Goal: Task Accomplishment & Management: Manage account settings

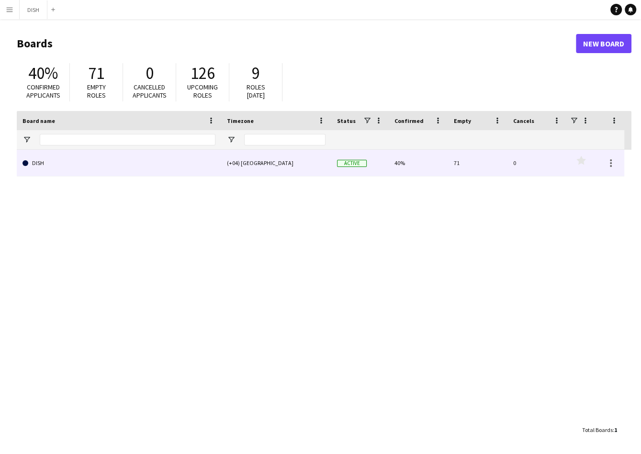
click at [170, 166] on link "DISH" at bounding box center [118, 163] width 193 height 27
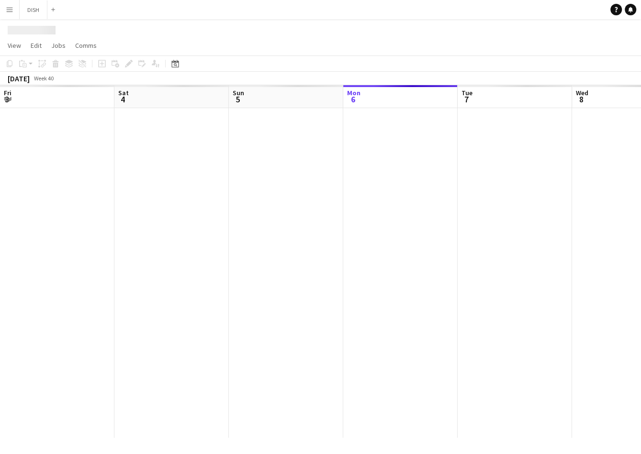
scroll to position [0, 229]
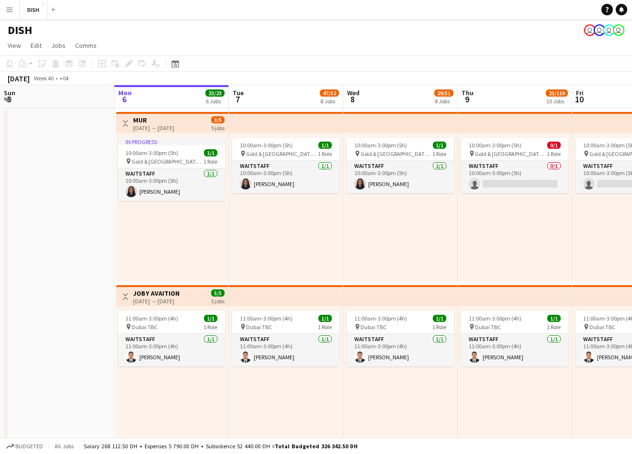
click at [18, 9] on button "Menu" at bounding box center [9, 9] width 19 height 19
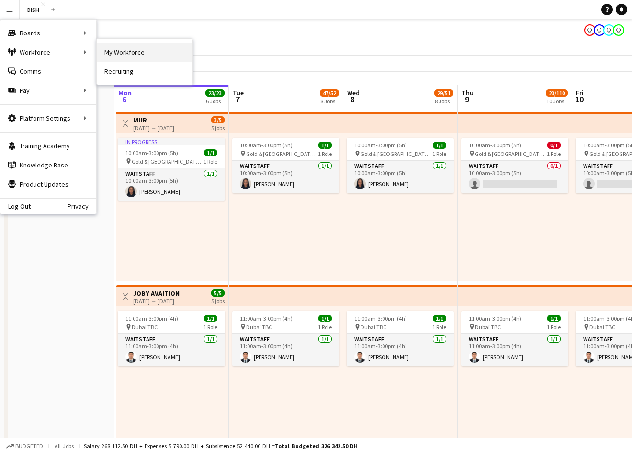
click at [102, 52] on link "My Workforce" at bounding box center [145, 52] width 96 height 19
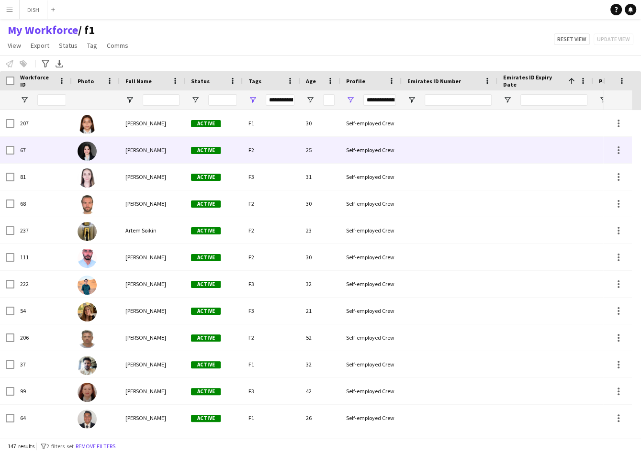
click at [147, 144] on div "[PERSON_NAME]" at bounding box center [153, 150] width 66 height 26
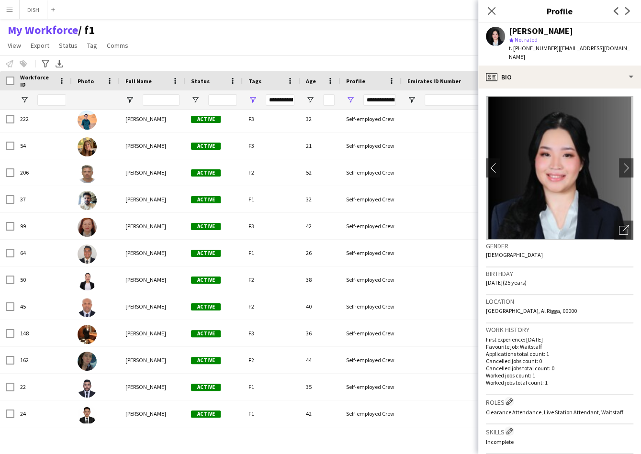
click at [191, 31] on div "My Workforce / f1 View Views Default view f1 J.view john's view Test New view U…" at bounding box center [320, 39] width 641 height 33
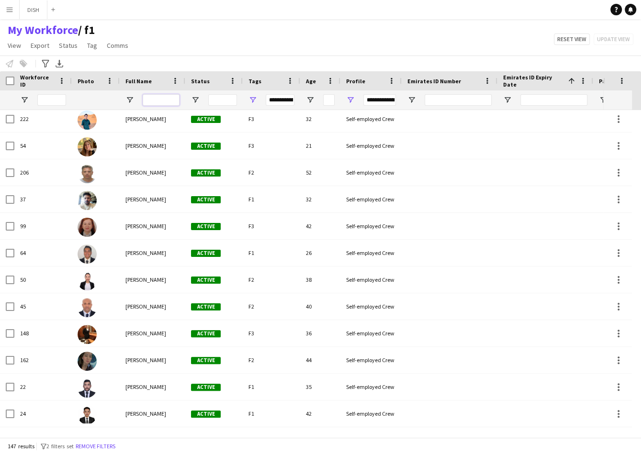
click at [166, 101] on input "Full Name Filter Input" at bounding box center [161, 99] width 37 height 11
type input "***"
type input "******"
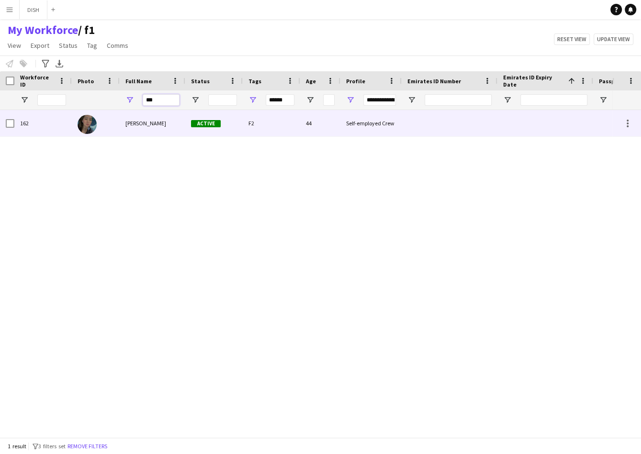
type input "***"
click at [153, 119] on div "Ivy Abonales" at bounding box center [153, 123] width 66 height 26
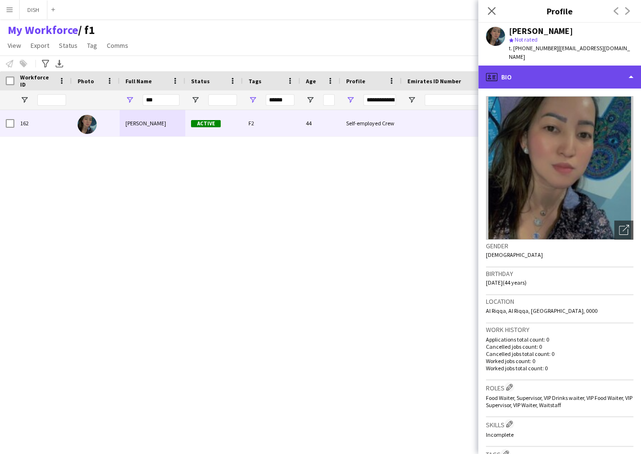
click at [516, 68] on div "profile Bio" at bounding box center [559, 77] width 163 height 23
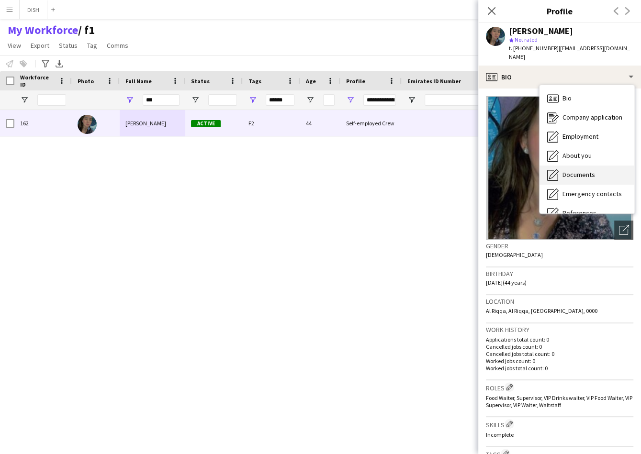
click at [589, 170] on span "Documents" at bounding box center [578, 174] width 33 height 9
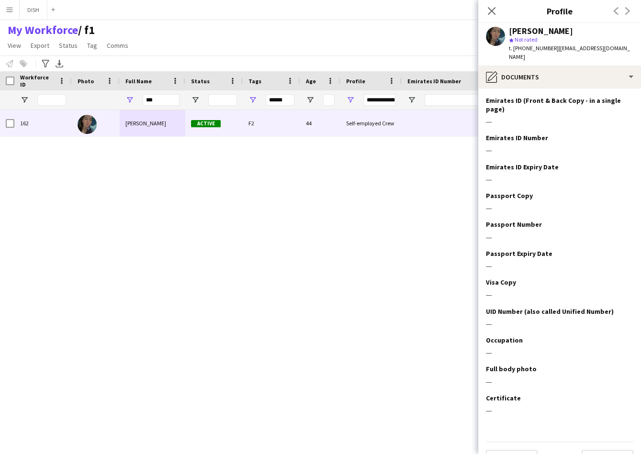
click at [468, 30] on div "My Workforce / f1 View Views Default view f1 J.view john's view Test New view U…" at bounding box center [320, 39] width 641 height 33
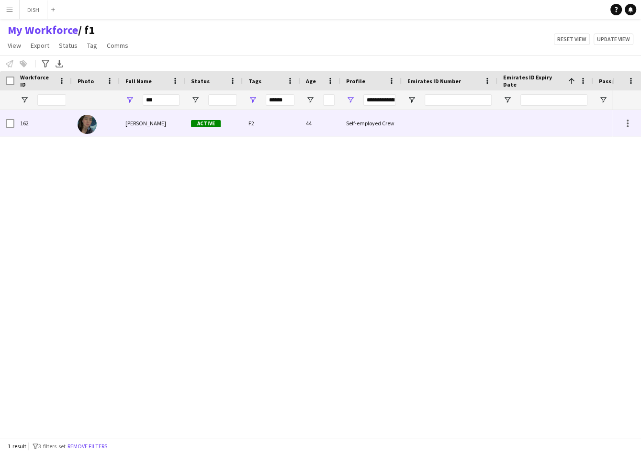
click at [137, 116] on div "Ivy Abonales" at bounding box center [153, 123] width 66 height 26
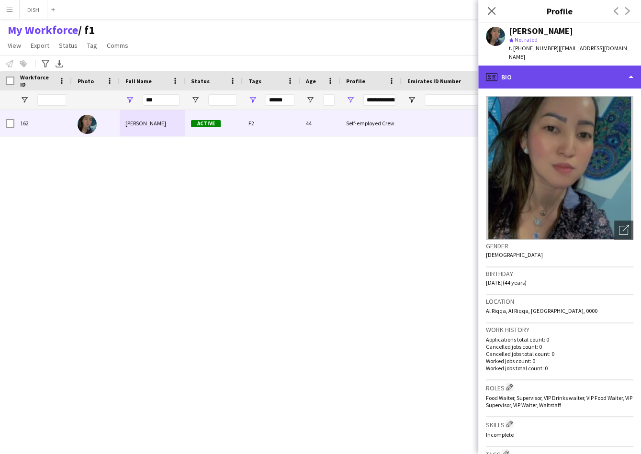
click at [521, 67] on div "profile Bio" at bounding box center [559, 77] width 163 height 23
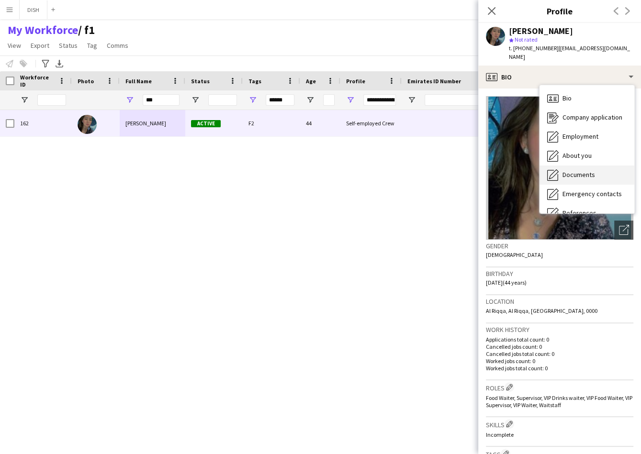
click at [610, 169] on div "Documents Documents" at bounding box center [586, 175] width 95 height 19
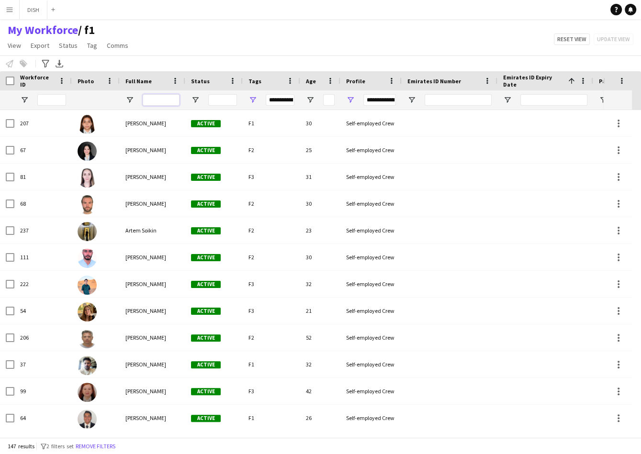
click at [157, 104] on input "Full Name Filter Input" at bounding box center [161, 99] width 37 height 11
type input "***"
type input "******"
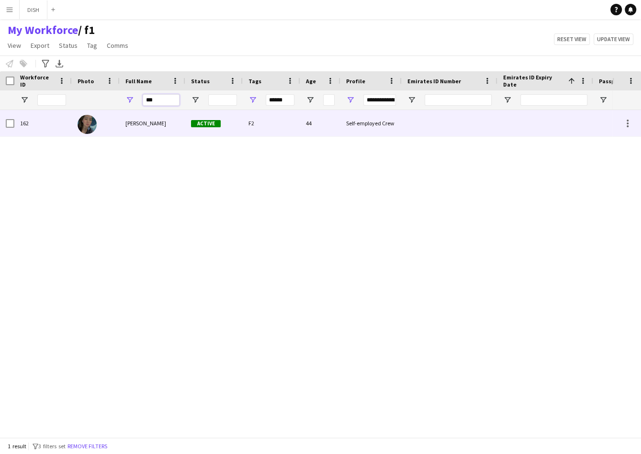
type input "***"
click at [161, 131] on div "[PERSON_NAME]" at bounding box center [153, 123] width 66 height 26
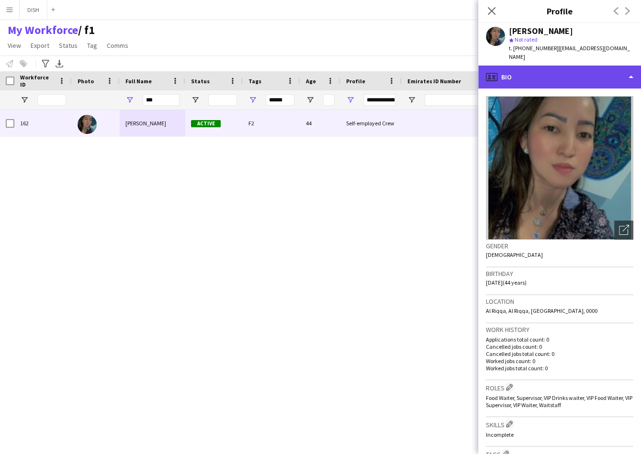
click at [511, 74] on div "profile Bio" at bounding box center [559, 77] width 163 height 23
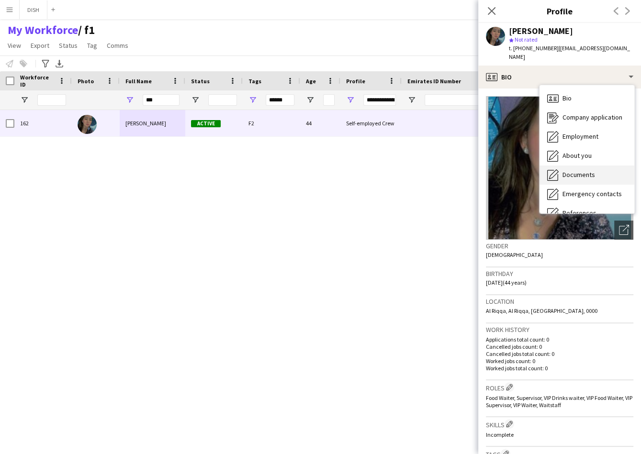
click at [580, 170] on span "Documents" at bounding box center [578, 174] width 33 height 9
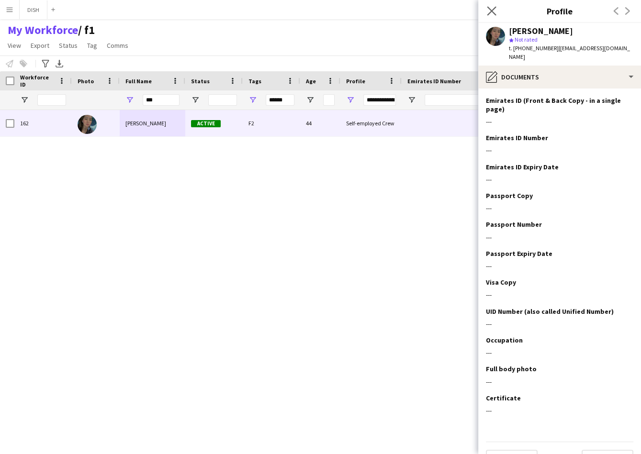
click at [497, 8] on app-icon "Close pop-in" at bounding box center [492, 11] width 14 height 14
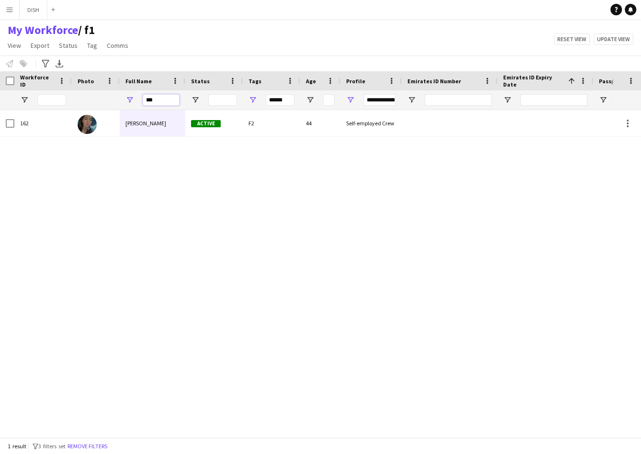
click at [154, 99] on input "***" at bounding box center [161, 99] width 37 height 11
click at [155, 100] on input "***" at bounding box center [161, 99] width 37 height 11
type input "**********"
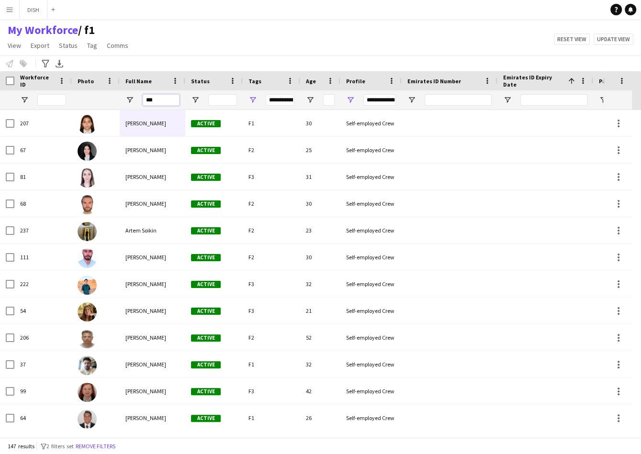
type input "****"
type input "*********"
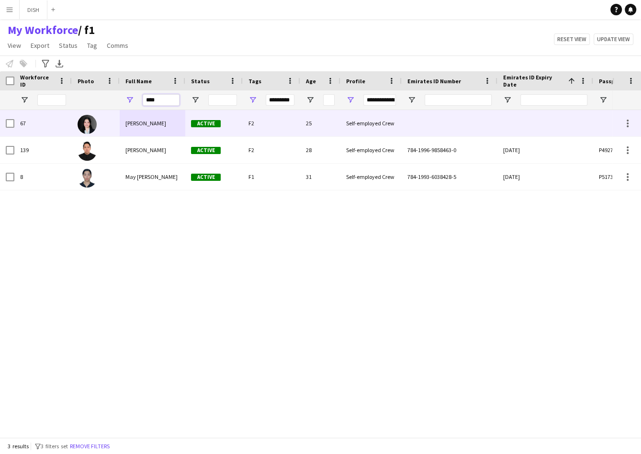
type input "****"
click at [121, 128] on div "Angelee Abonales" at bounding box center [153, 123] width 66 height 26
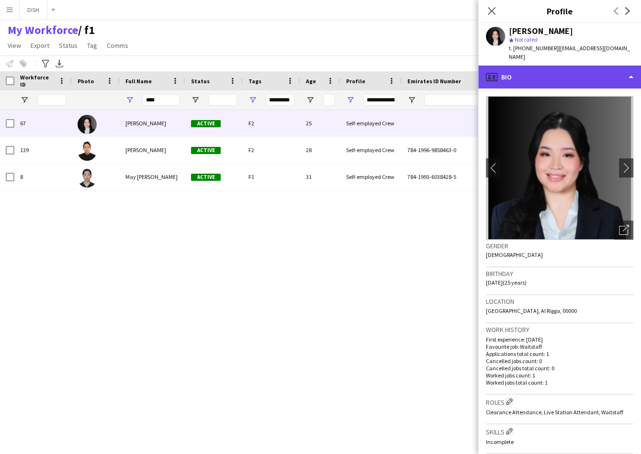
click at [528, 73] on div "profile Bio" at bounding box center [559, 77] width 163 height 23
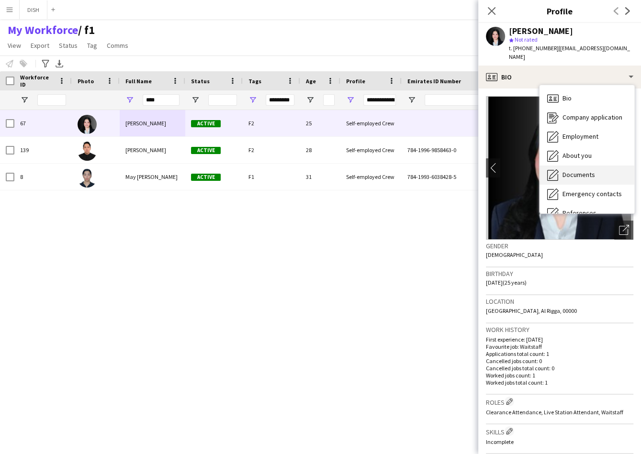
click at [582, 170] on span "Documents" at bounding box center [578, 174] width 33 height 9
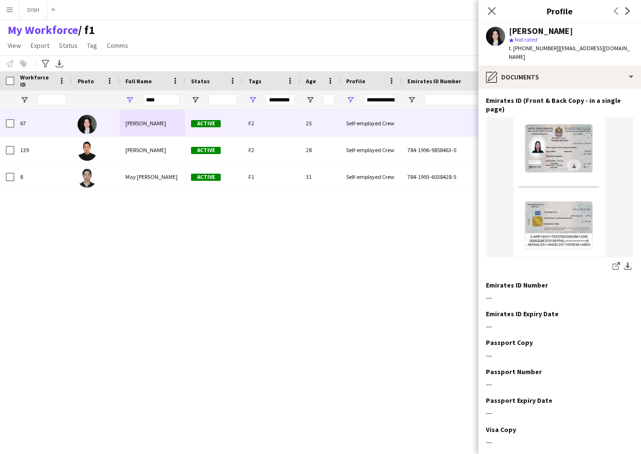
click at [86, 244] on div "67 Angelee Abonales Active F2 25 Self-employed Crew 139 Angel John Torres Activ…" at bounding box center [306, 269] width 612 height 318
click at [488, 9] on icon "Close pop-in" at bounding box center [491, 10] width 9 height 9
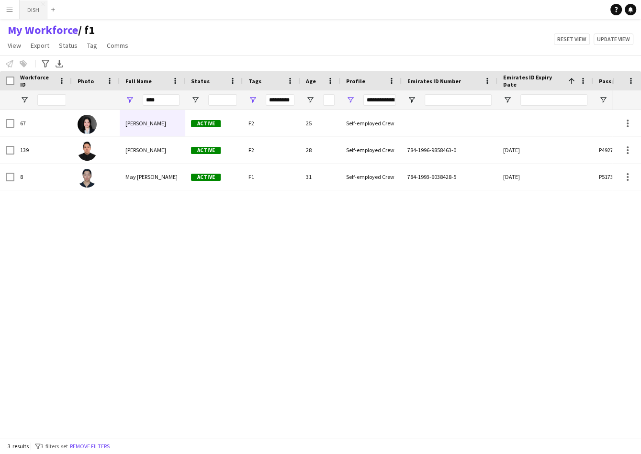
click at [25, 8] on button "DISH Close" at bounding box center [34, 9] width 28 height 19
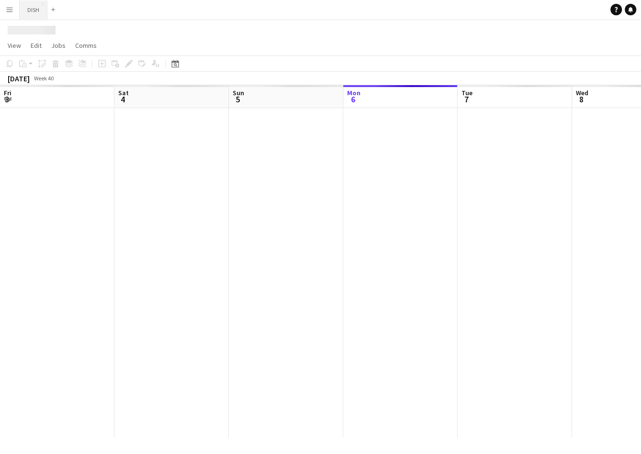
scroll to position [0, 229]
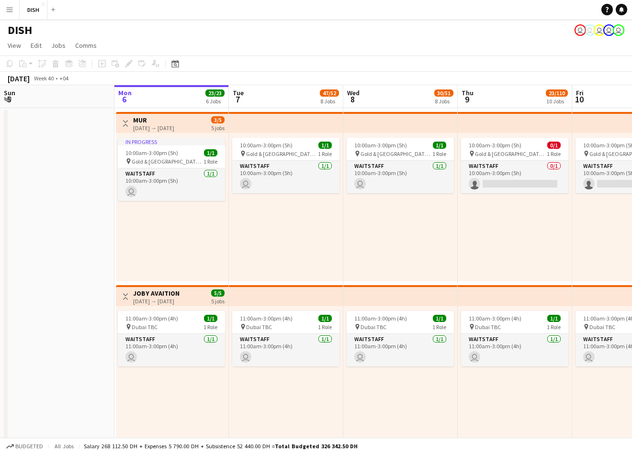
click at [13, 7] on app-icon "Menu" at bounding box center [10, 10] width 8 height 8
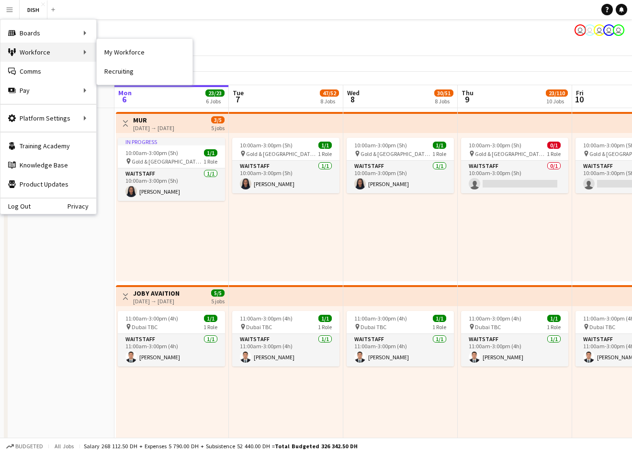
click at [39, 45] on div "Workforce Workforce" at bounding box center [48, 52] width 96 height 19
click at [131, 49] on link "My Workforce" at bounding box center [145, 52] width 96 height 19
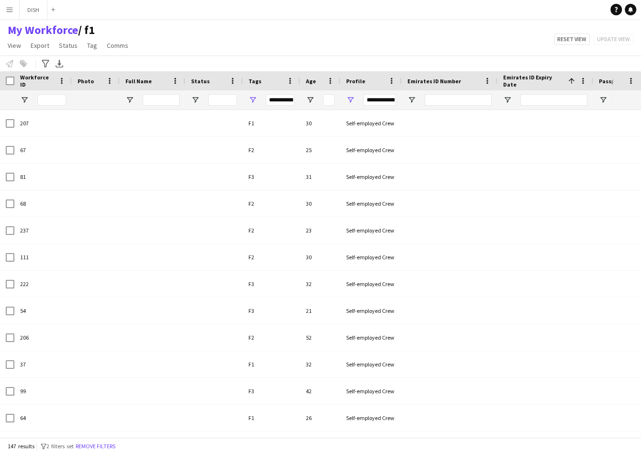
type input "**********"
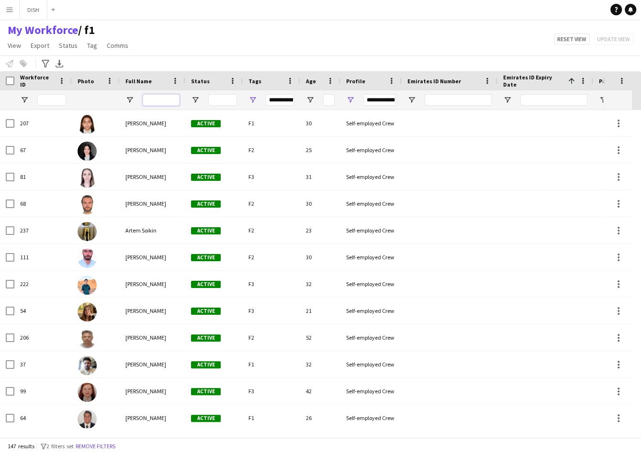
click at [167, 96] on input "Full Name Filter Input" at bounding box center [161, 99] width 37 height 11
type input "*****"
type input "******"
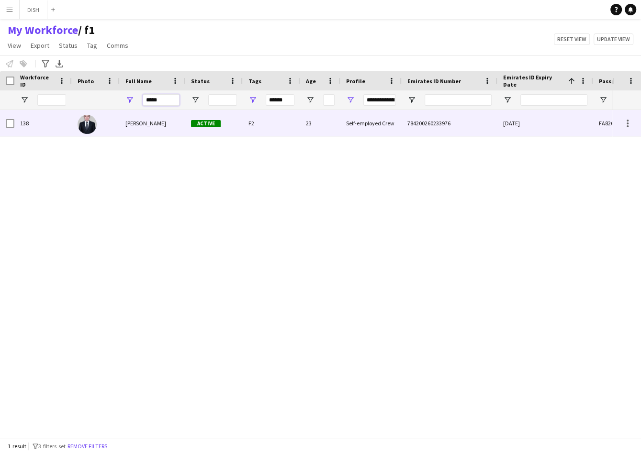
type input "*****"
click at [156, 124] on span "Javlon Gulomov" at bounding box center [145, 123] width 41 height 7
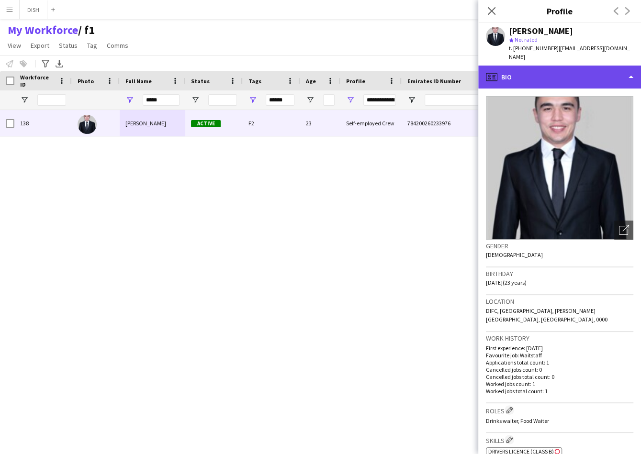
click at [535, 67] on div "profile Bio" at bounding box center [559, 77] width 163 height 23
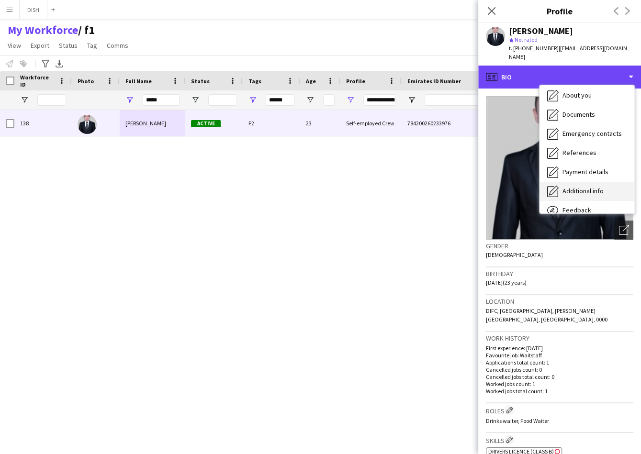
scroll to position [89, 0]
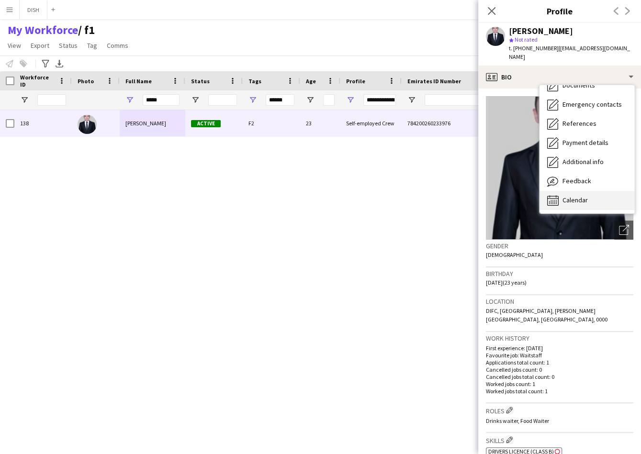
click at [585, 196] on span "Calendar" at bounding box center [574, 200] width 25 height 9
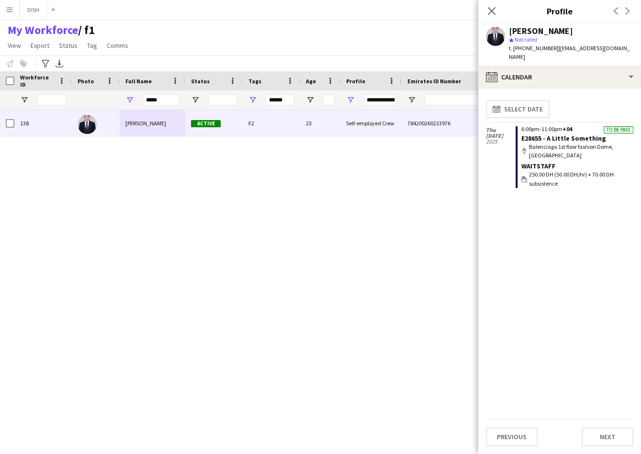
click at [504, 141] on div "Thu 18 Sep 2025" at bounding box center [501, 157] width 30 height 69
drag, startPoint x: 483, startPoint y: 123, endPoint x: 489, endPoint y: 124, distance: 6.1
click at [483, 123] on app-calendar-tab "calendar-full Select date Thu 18 Sep 2025 To be paid 6:00pm-11:00pm +04 E28655 …" at bounding box center [559, 272] width 163 height 366
click at [509, 139] on span "2025" at bounding box center [501, 142] width 30 height 6
click at [557, 134] on link "E28655 - A Little Something" at bounding box center [563, 138] width 85 height 9
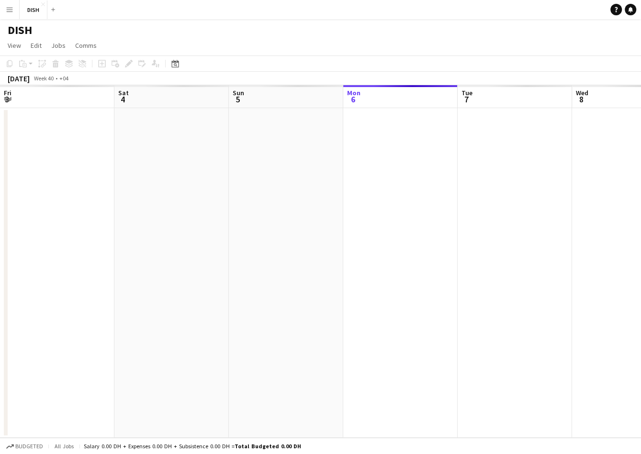
scroll to position [0, 229]
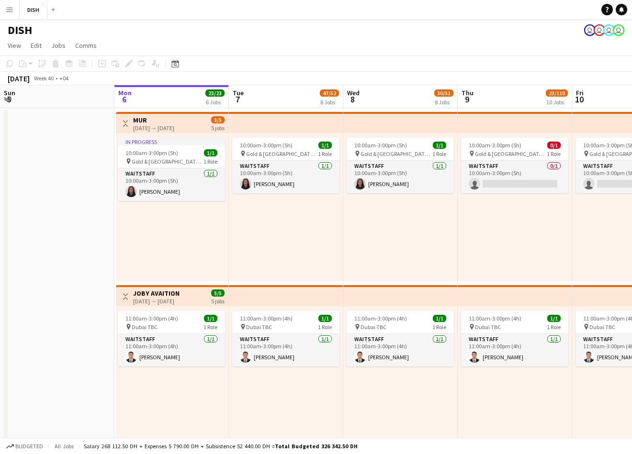
click at [9, 3] on button "Menu" at bounding box center [9, 9] width 19 height 19
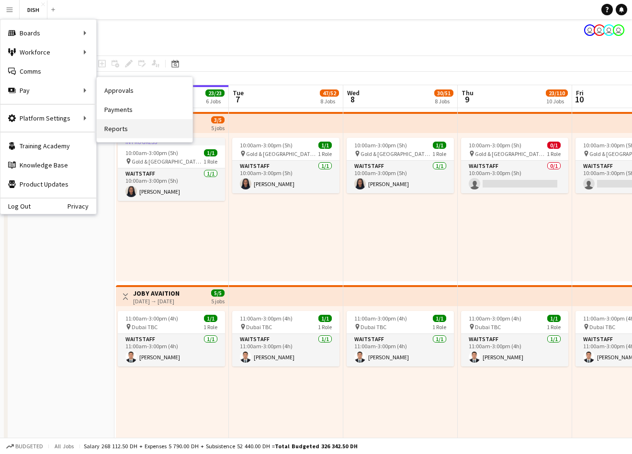
click at [145, 135] on link "Reports" at bounding box center [145, 128] width 96 height 19
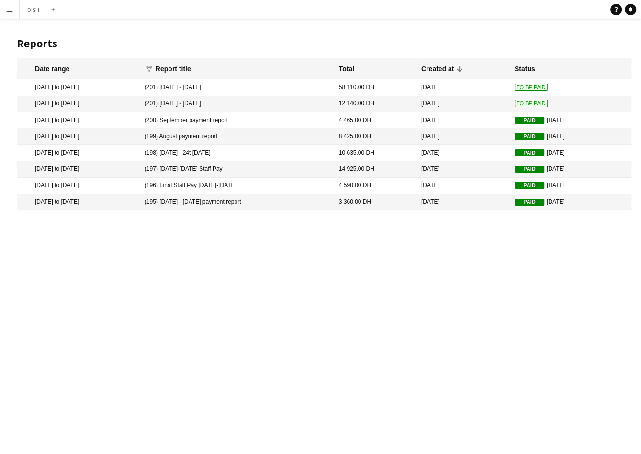
click at [139, 91] on mat-cell "15 Sep 2025 to 20 Sep 2025" at bounding box center [78, 87] width 123 height 16
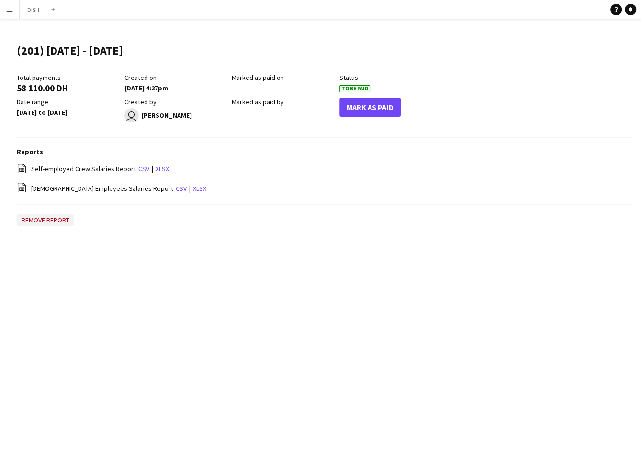
click at [60, 217] on button "Remove report" at bounding box center [45, 219] width 57 height 11
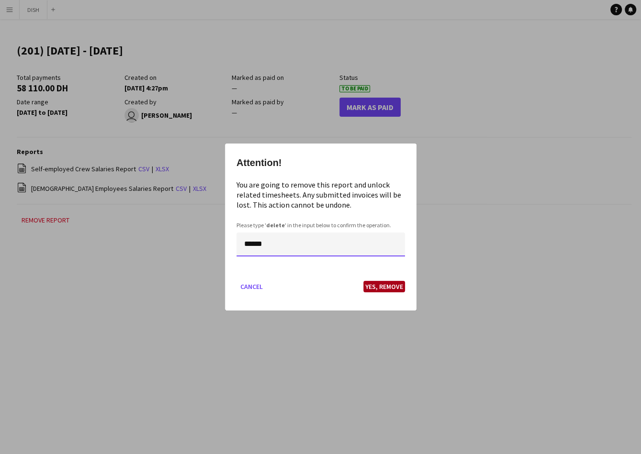
type input "******"
click at [379, 284] on button "Yes, Remove" at bounding box center [384, 286] width 42 height 11
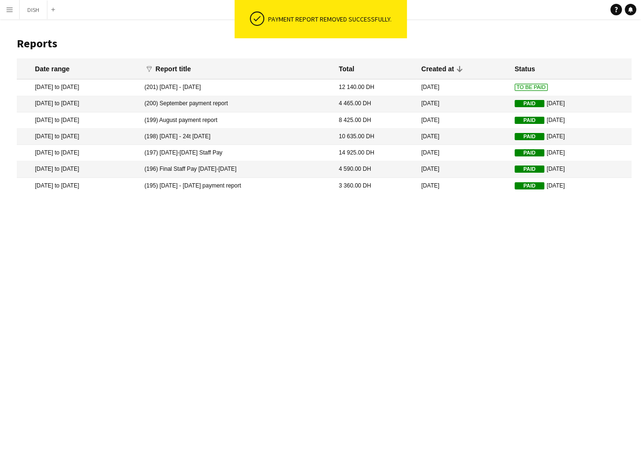
click at [11, 10] on app-icon "Menu" at bounding box center [10, 10] width 8 height 8
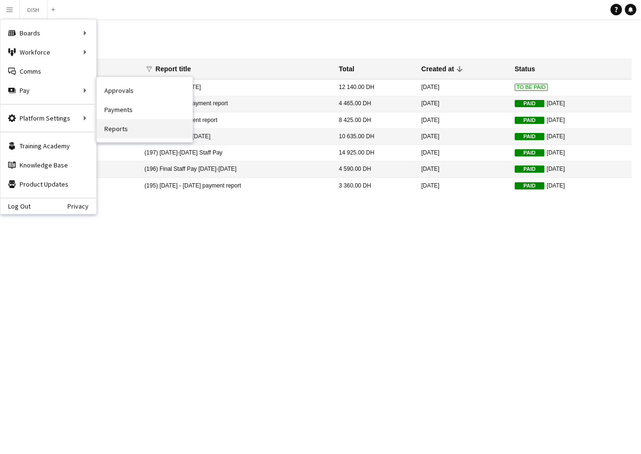
click at [128, 122] on link "Reports" at bounding box center [145, 128] width 96 height 19
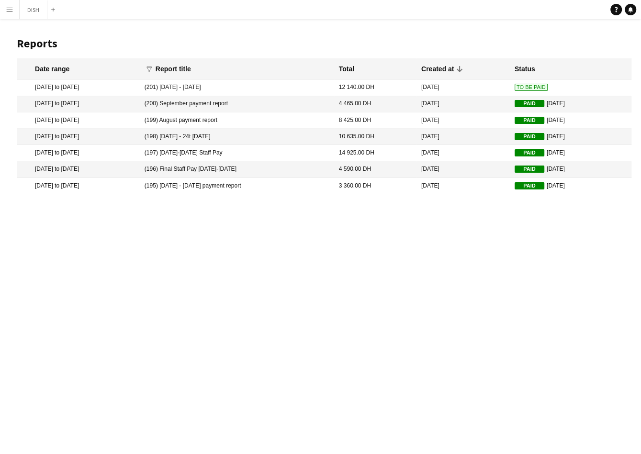
click at [364, 91] on mat-cell "12 140.00 DH" at bounding box center [375, 87] width 82 height 16
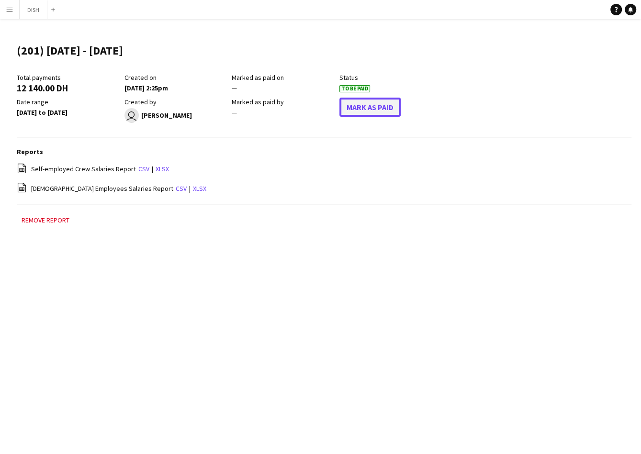
click at [381, 109] on button "Mark As Paid" at bounding box center [369, 107] width 61 height 19
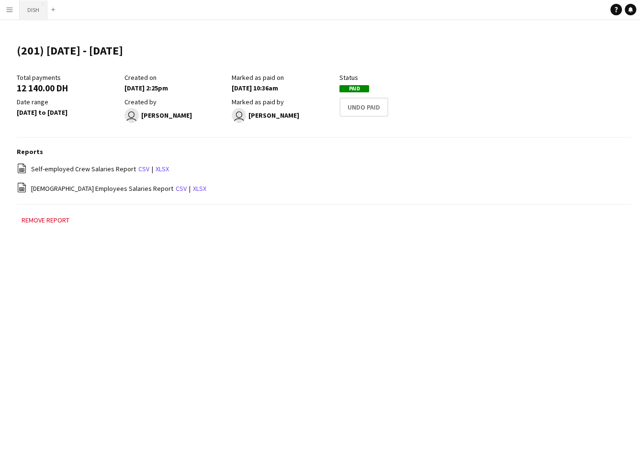
click at [28, 11] on button "DISH Close" at bounding box center [34, 9] width 28 height 19
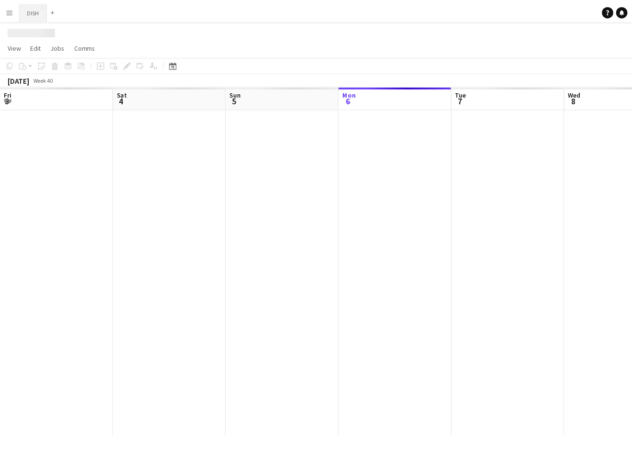
scroll to position [0, 229]
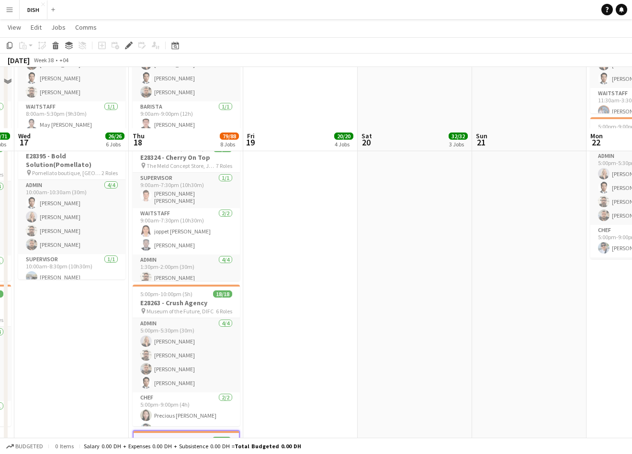
scroll to position [740, 0]
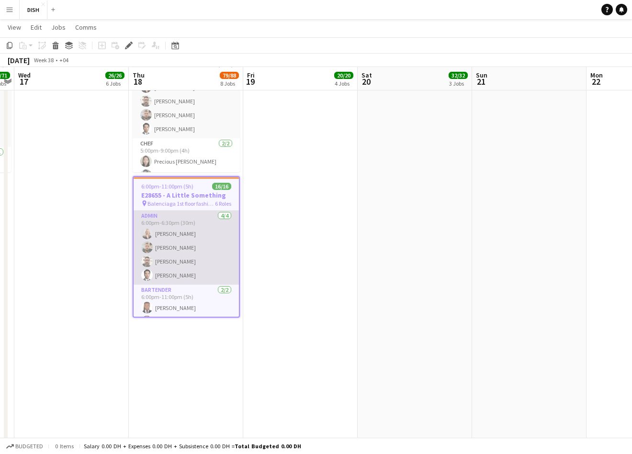
click at [205, 214] on app-card-role "Admin 4/4 6:00pm-6:30pm (30m) Victoria Mcloughlin Mats Venselaar Gordon Roberts…" at bounding box center [186, 248] width 105 height 74
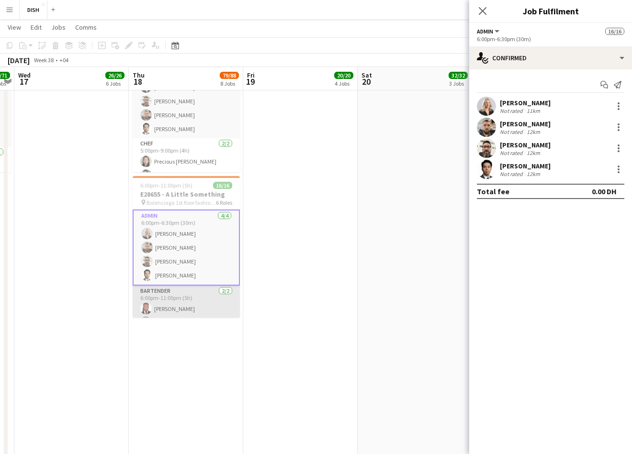
click at [167, 298] on app-card-role "Bartender 2/2 6:00pm-11:00pm (5h) Darwin Dorsu Romulo Jr Camacho" at bounding box center [186, 310] width 107 height 49
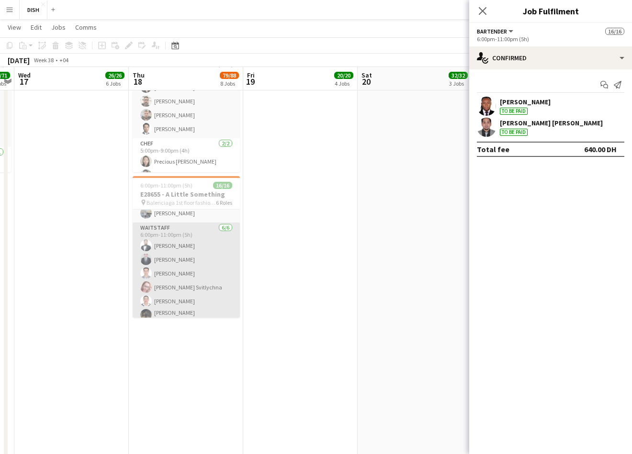
click at [181, 254] on app-card-role "Waitstaff 6/6 6:00pm-11:00pm (5h) Ahad Khabibullaev Javlon Gulomov Durbek Kholm…" at bounding box center [186, 275] width 107 height 105
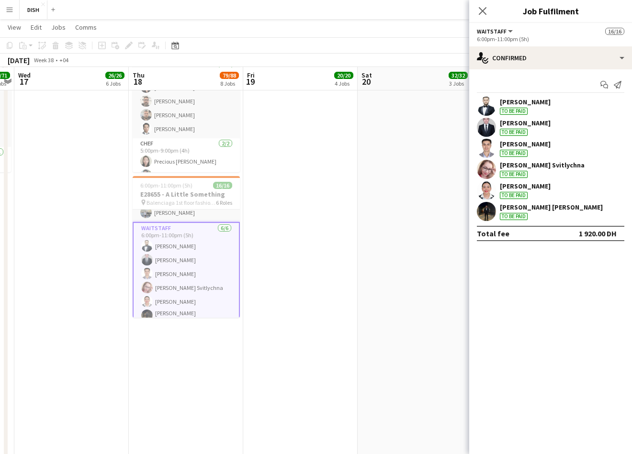
click at [530, 131] on div "Javlon Gulomov To be paid" at bounding box center [525, 127] width 51 height 17
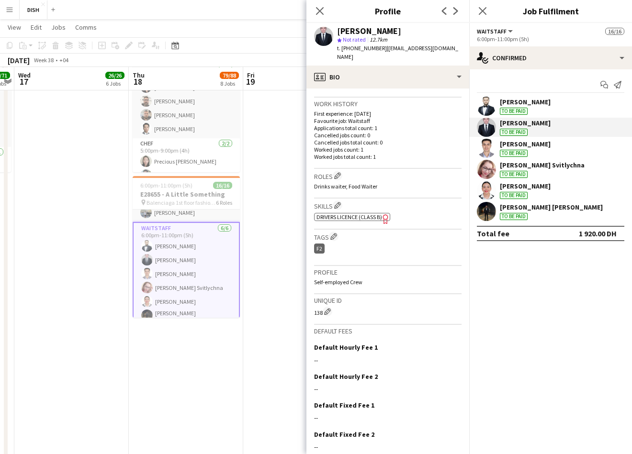
scroll to position [256, 0]
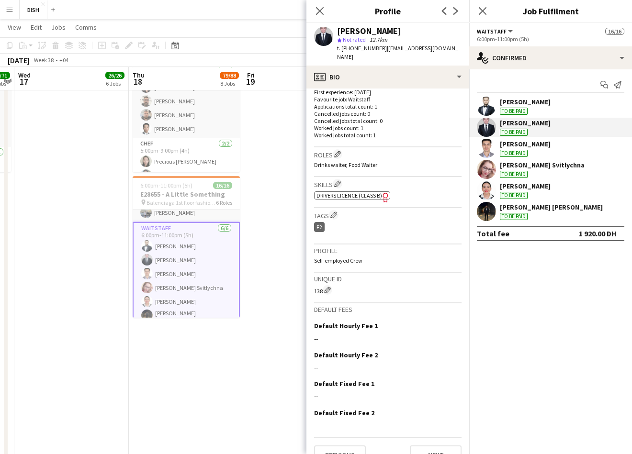
click at [12, 11] on app-icon "Menu" at bounding box center [10, 10] width 8 height 8
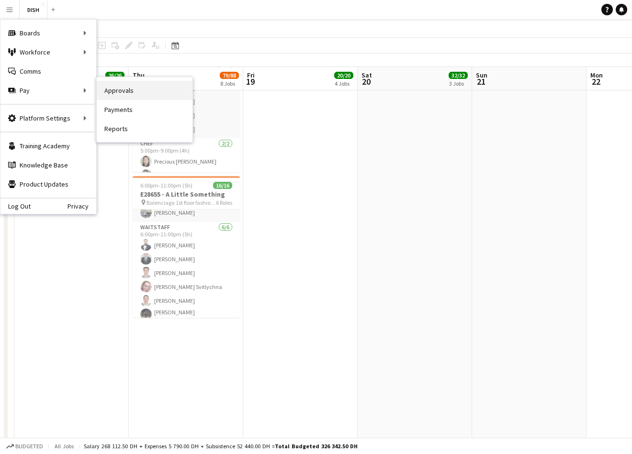
click at [113, 88] on link "Approvals" at bounding box center [145, 90] width 96 height 19
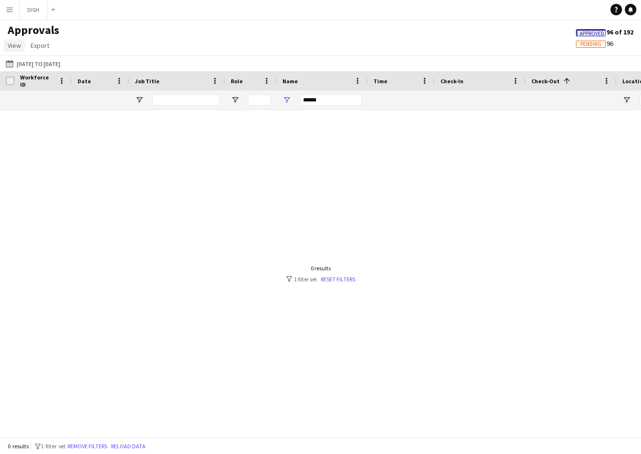
click at [8, 44] on span "View" at bounding box center [14, 45] width 13 height 9
click at [8, 19] on button "Menu" at bounding box center [9, 9] width 19 height 19
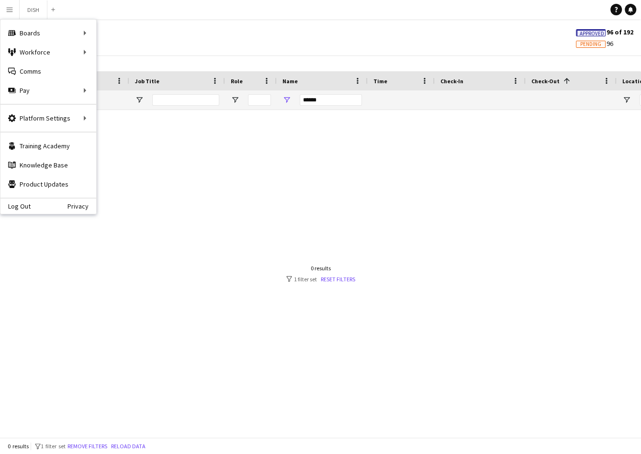
click at [176, 58] on div "15-09-2025 to 21-09-2025 15-09-2025 to 21-09-2025 Today This Week This Month Ye…" at bounding box center [320, 64] width 641 height 16
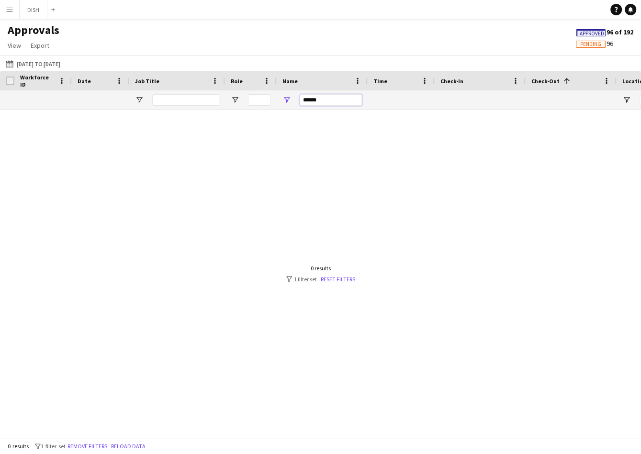
click at [343, 102] on input "******" at bounding box center [331, 99] width 62 height 11
type input "***"
click at [336, 280] on link "Reset filters" at bounding box center [338, 279] width 34 height 7
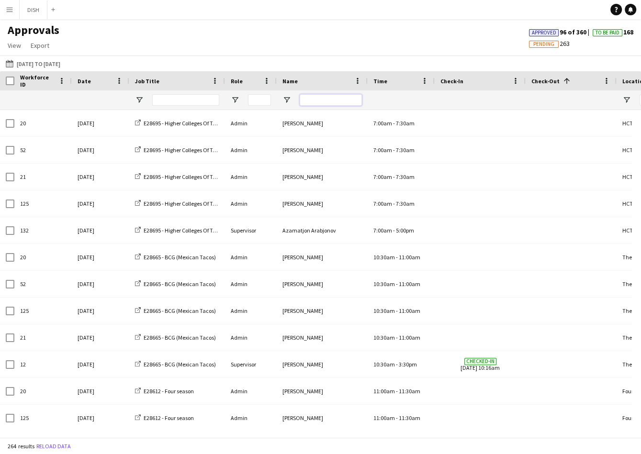
click at [333, 101] on input "Name Filter Input" at bounding box center [331, 99] width 62 height 11
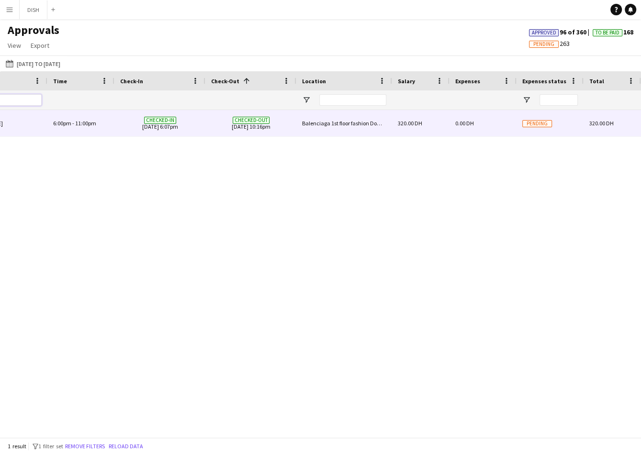
type input "***"
click at [302, 126] on div "Balenciaga 1st floor fashion Dome,Mall Of the Emirates" at bounding box center [344, 123] width 96 height 26
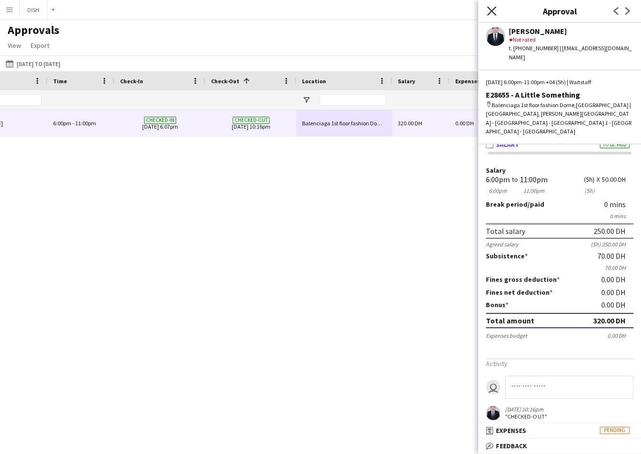
click at [490, 14] on icon "Close pop-in" at bounding box center [491, 10] width 9 height 9
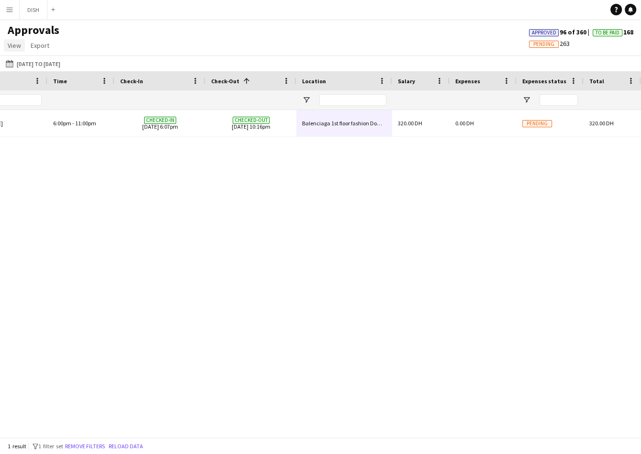
click at [16, 40] on link "View" at bounding box center [14, 45] width 21 height 12
click at [31, 70] on span "Customise view" at bounding box center [34, 66] width 45 height 9
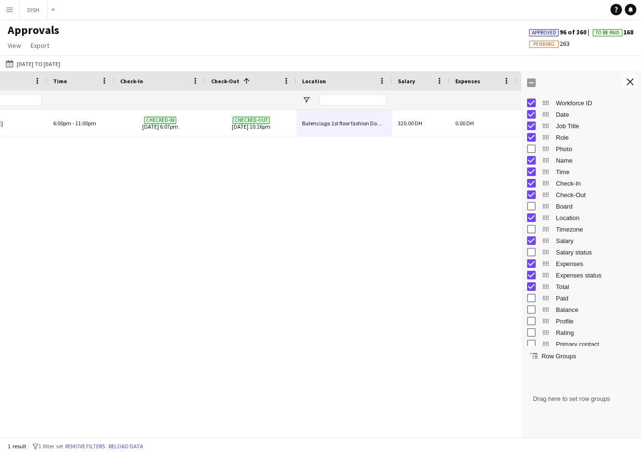
click at [444, 186] on div "E28655 - A Little Something Waitstaff Javlon Gulomov 6:00pm - 11:00pm Checked-i…" at bounding box center [260, 269] width 521 height 318
click at [632, 86] on button "Close tool panel" at bounding box center [630, 81] width 14 height 13
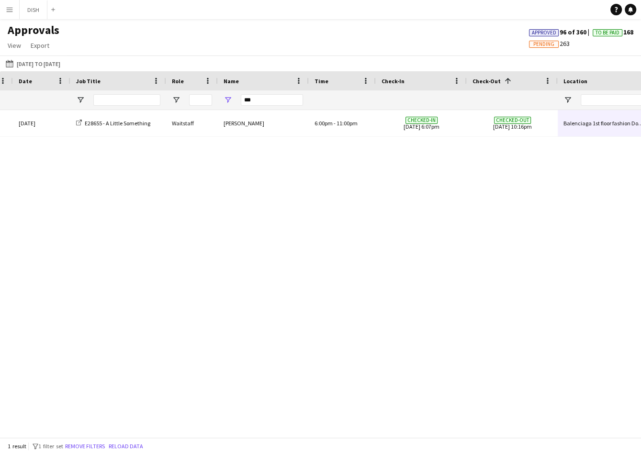
scroll to position [0, 8]
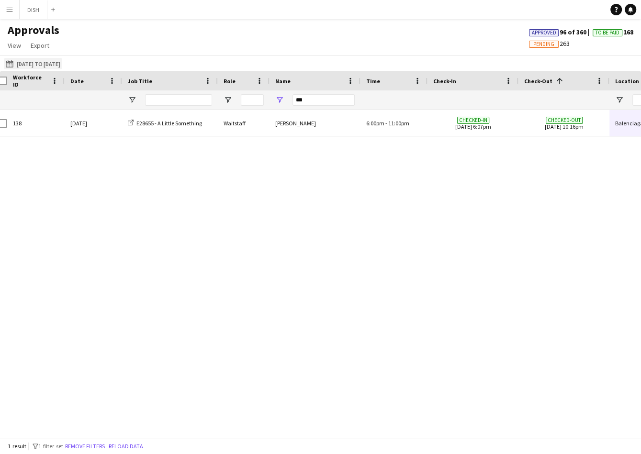
click at [21, 59] on button "15-09-2025 to 21-09-2025 15-09-2025 to 21-09-2025" at bounding box center [33, 63] width 58 height 11
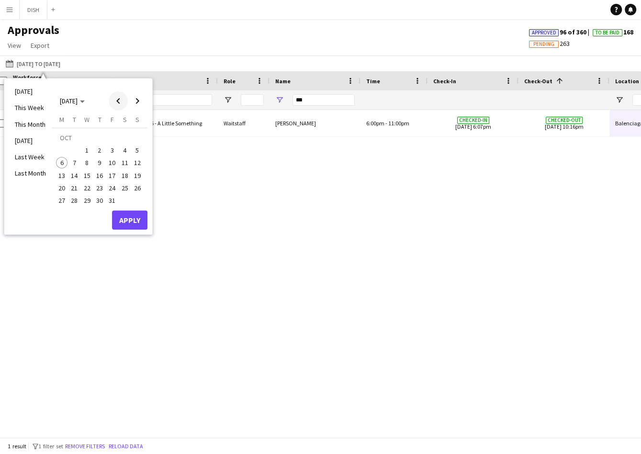
click at [118, 102] on span "Previous month" at bounding box center [118, 100] width 19 height 19
click at [62, 173] on span "15" at bounding box center [61, 175] width 11 height 11
click at [139, 177] on span "21" at bounding box center [137, 175] width 11 height 11
click at [131, 219] on button "Apply" at bounding box center [129, 220] width 35 height 19
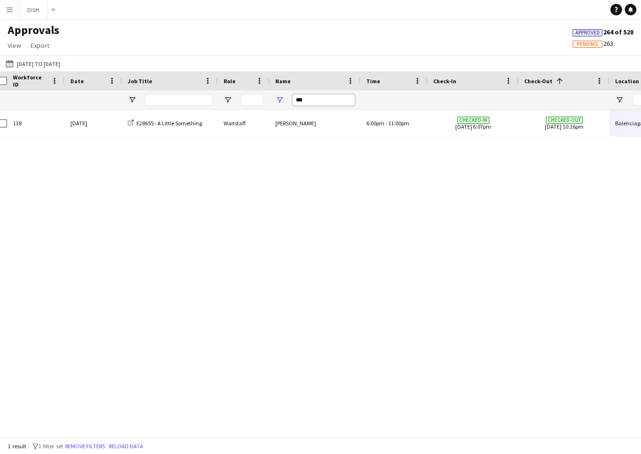
click at [313, 100] on input "***" at bounding box center [323, 99] width 62 height 11
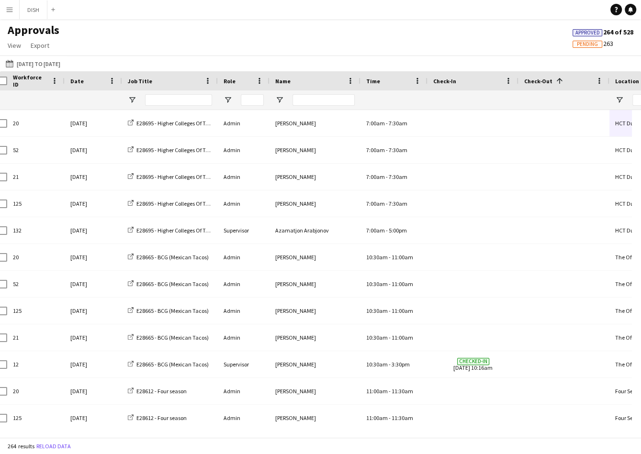
click at [222, 100] on div at bounding box center [244, 99] width 52 height 19
click at [225, 99] on span "Open Filter Menu" at bounding box center [227, 100] width 9 height 9
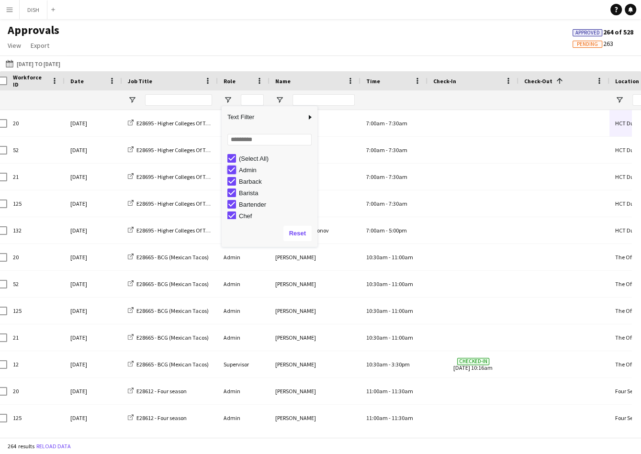
type input "**********"
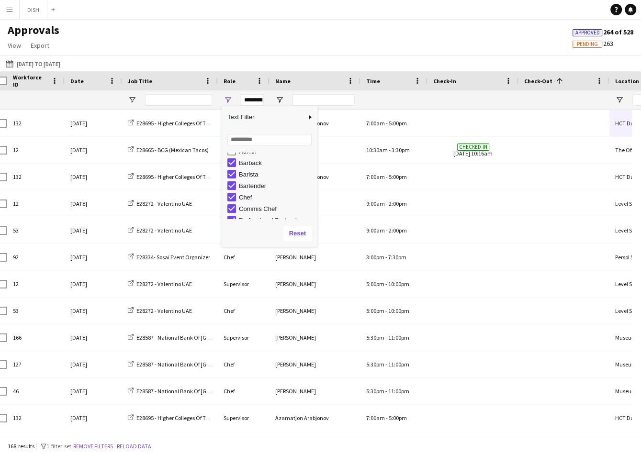
scroll to position [48, 0]
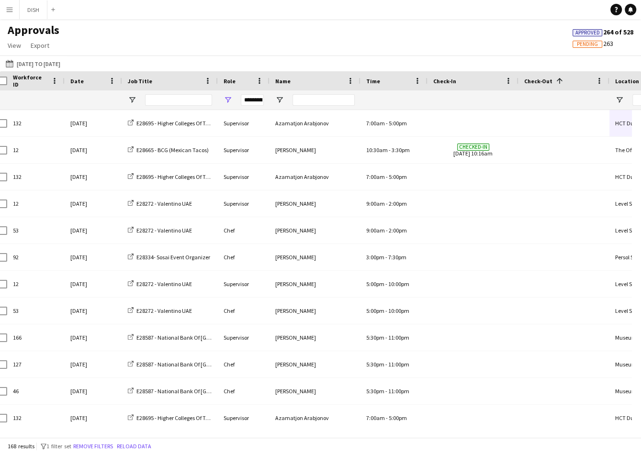
click at [328, 30] on div "Approvals View Customise view Customise filters Reset Filters Reset View Reset …" at bounding box center [320, 39] width 641 height 33
click at [33, 46] on span "Export" at bounding box center [40, 45] width 19 height 9
click at [53, 62] on span "Export as XLSX" at bounding box center [56, 66] width 42 height 9
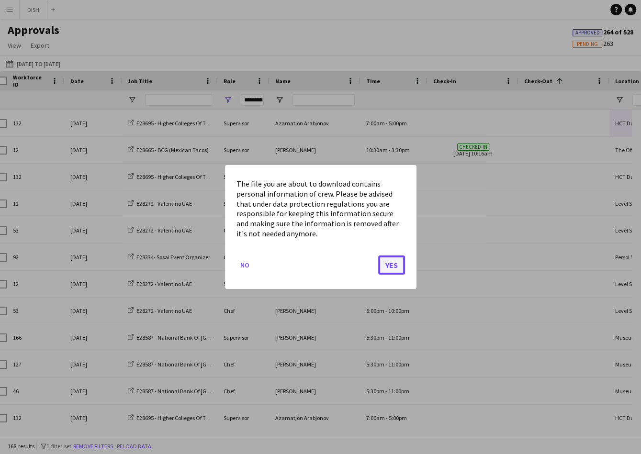
click at [389, 263] on button "Yes" at bounding box center [391, 265] width 27 height 19
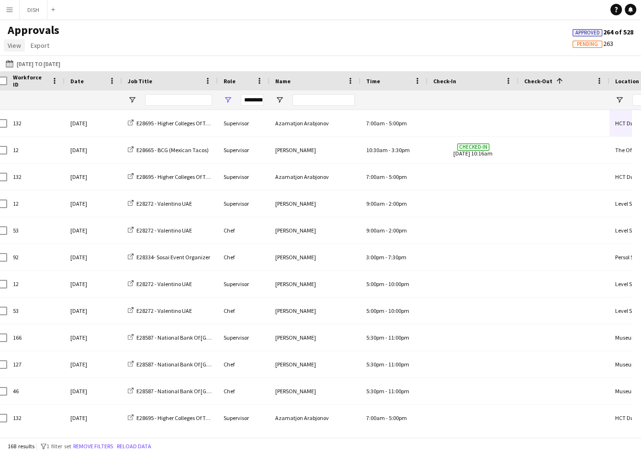
click at [12, 42] on span "View" at bounding box center [14, 45] width 13 height 9
click at [15, 8] on button "Menu" at bounding box center [9, 9] width 19 height 19
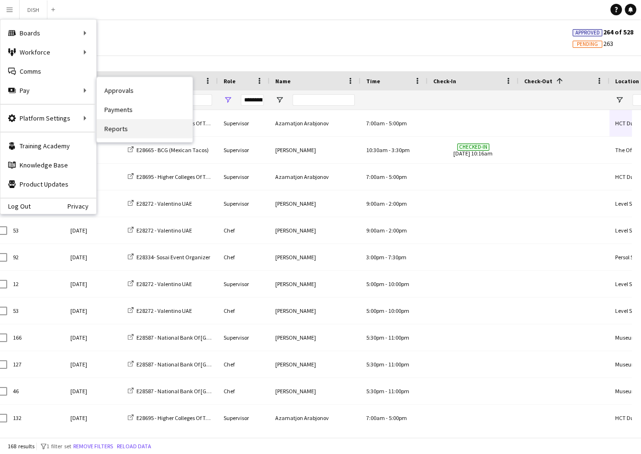
click at [125, 124] on link "Reports" at bounding box center [145, 128] width 96 height 19
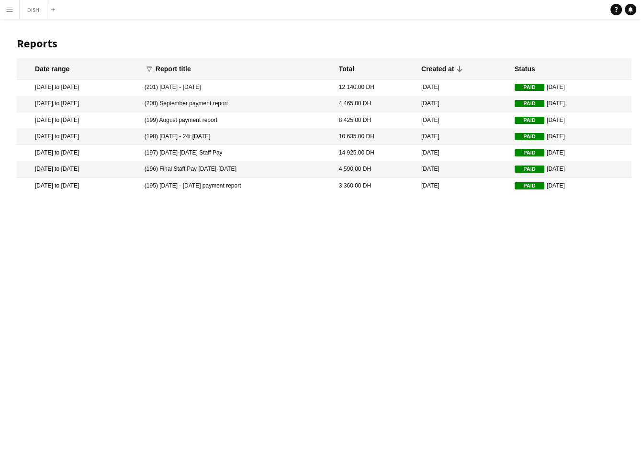
click at [7, 11] on app-icon "Menu" at bounding box center [10, 10] width 8 height 8
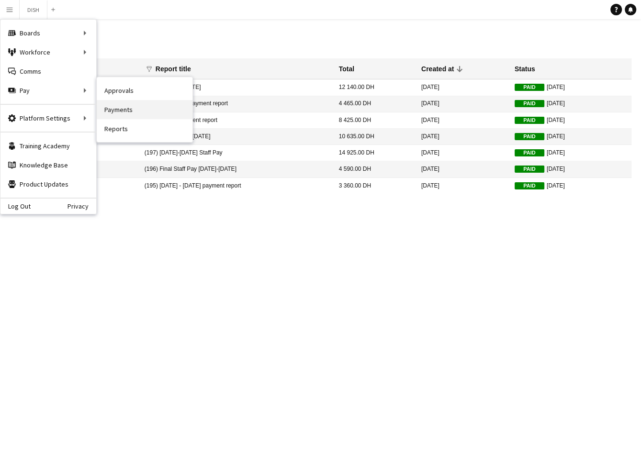
click at [127, 111] on link "Payments" at bounding box center [145, 109] width 96 height 19
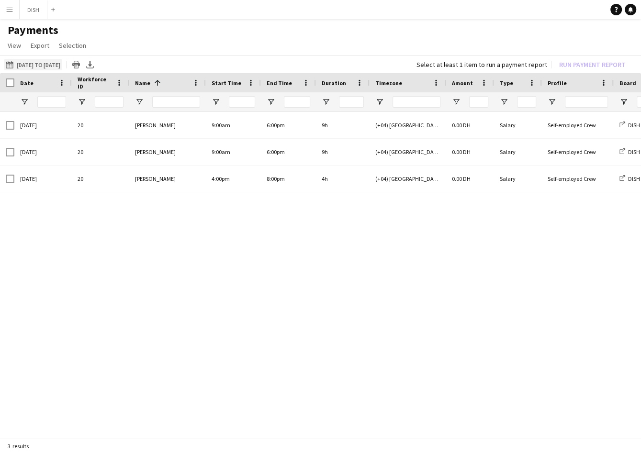
click at [39, 60] on button "25-08-2025 to 31-08-2025 25-08-2025 to 31-08-2025" at bounding box center [33, 64] width 58 height 11
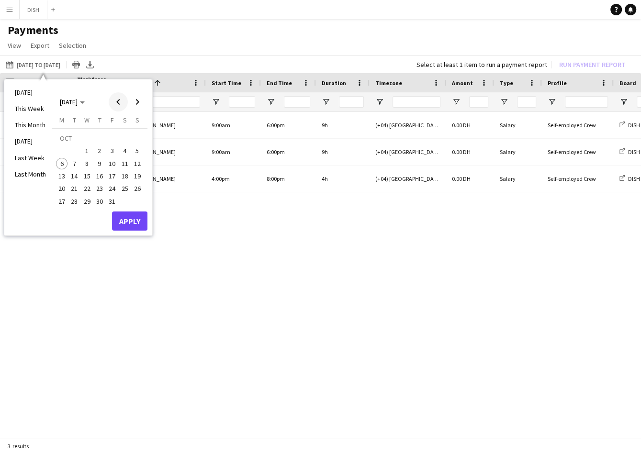
click at [123, 99] on span "Previous month" at bounding box center [118, 101] width 19 height 19
click at [62, 178] on span "15" at bounding box center [61, 175] width 11 height 11
click at [134, 179] on span "21" at bounding box center [137, 175] width 11 height 11
click at [129, 225] on button "Apply" at bounding box center [129, 221] width 35 height 19
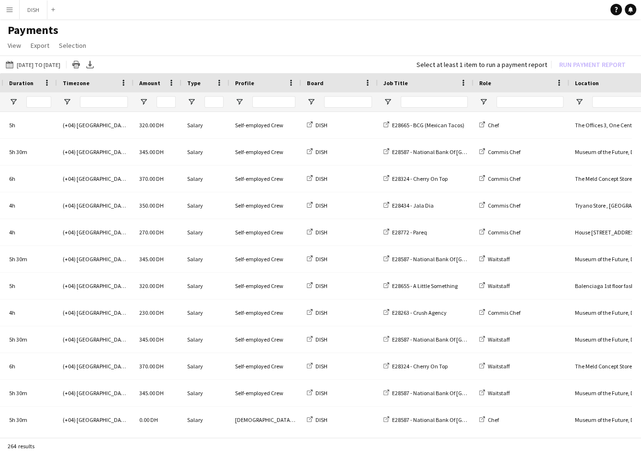
scroll to position [0, 424]
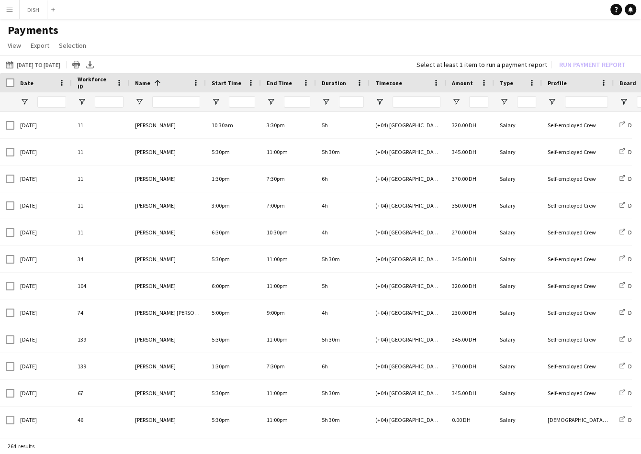
click at [54, 45] on app-page-menu "View Customise view Customise filters Reset Filters Reset View Reset All Export…" at bounding box center [320, 46] width 641 height 18
click at [70, 47] on span "Selection" at bounding box center [72, 45] width 27 height 9
click at [155, 39] on app-page-menu "View Customise view Customise filters Reset Filters Reset View Reset All Export…" at bounding box center [320, 46] width 641 height 18
click at [6, 44] on link "View" at bounding box center [14, 45] width 21 height 12
click at [33, 70] on link "Customise view" at bounding box center [37, 66] width 67 height 20
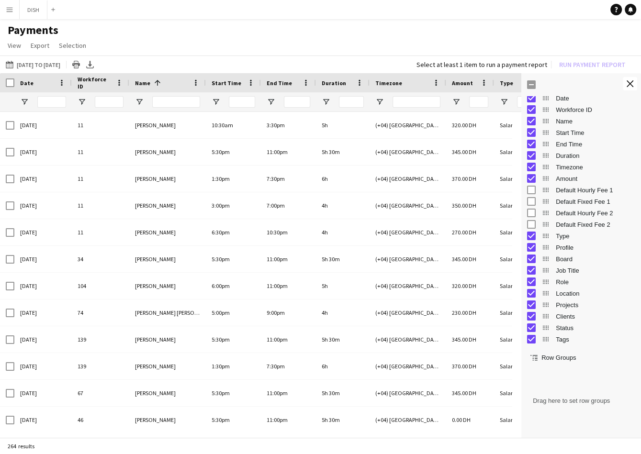
click at [482, 39] on app-page-menu "View Customise view Customise filters Reset Filters Reset View Reset All Export…" at bounding box center [320, 46] width 641 height 18
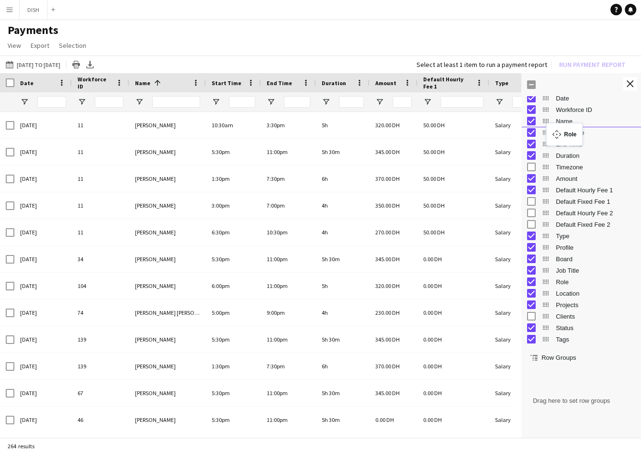
drag, startPoint x: 546, startPoint y: 281, endPoint x: 551, endPoint y: 129, distance: 152.7
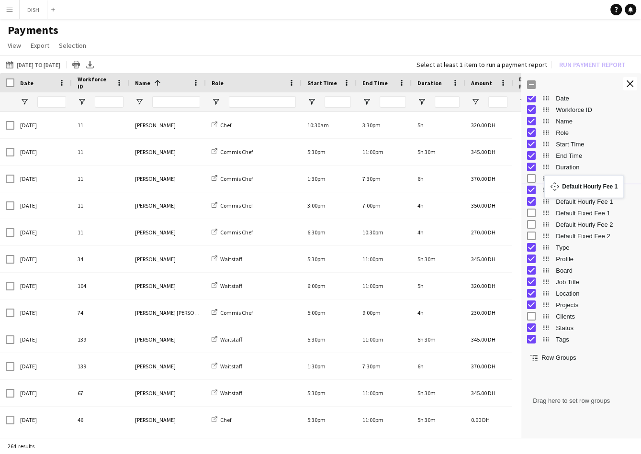
drag, startPoint x: 547, startPoint y: 202, endPoint x: 548, endPoint y: 181, distance: 21.1
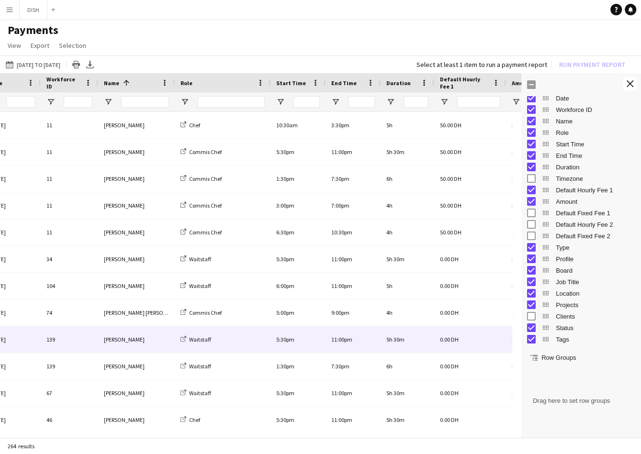
scroll to position [0, 36]
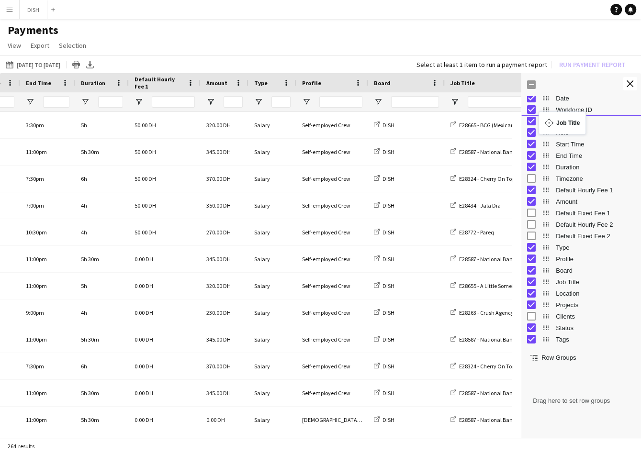
drag, startPoint x: 546, startPoint y: 280, endPoint x: 543, endPoint y: 117, distance: 163.2
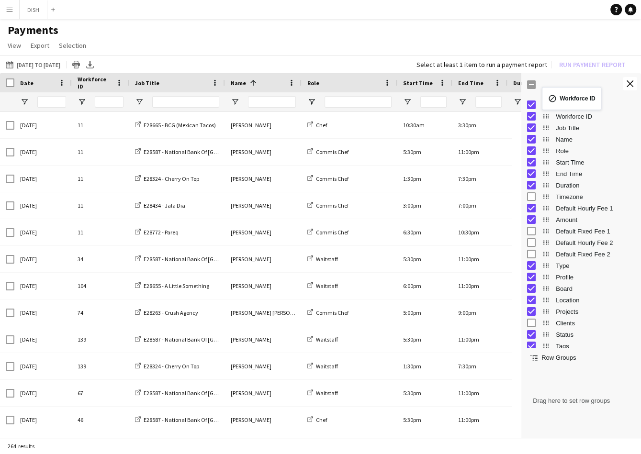
drag, startPoint x: 547, startPoint y: 114, endPoint x: 546, endPoint y: 93, distance: 21.1
click at [546, 93] on div at bounding box center [581, 84] width 120 height 23
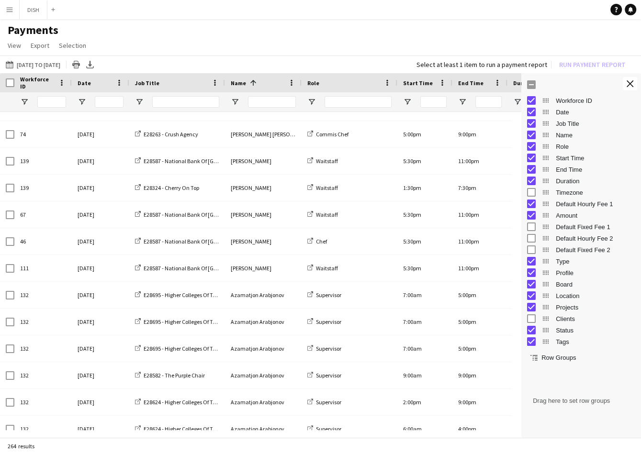
click at [144, 80] on span "Job Title" at bounding box center [147, 82] width 24 height 7
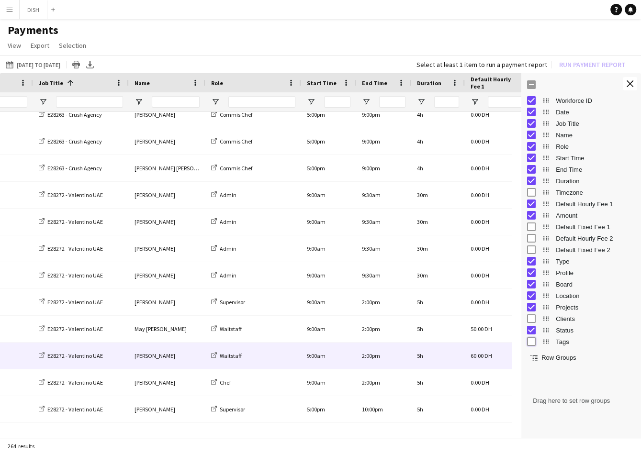
scroll to position [0, 335]
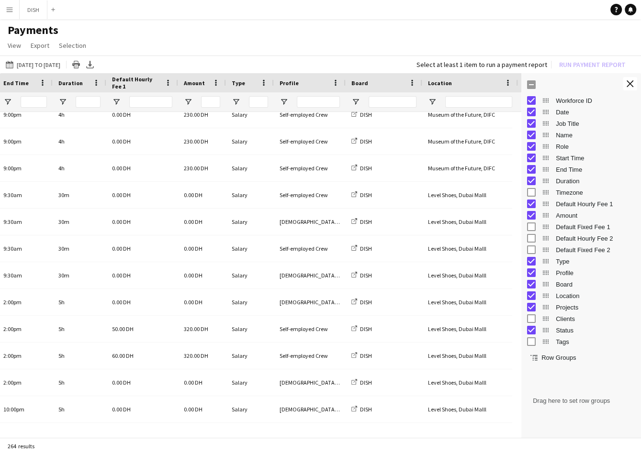
click at [231, 100] on div at bounding box center [250, 101] width 48 height 19
click at [234, 100] on span "Open Filter Menu" at bounding box center [236, 102] width 9 height 9
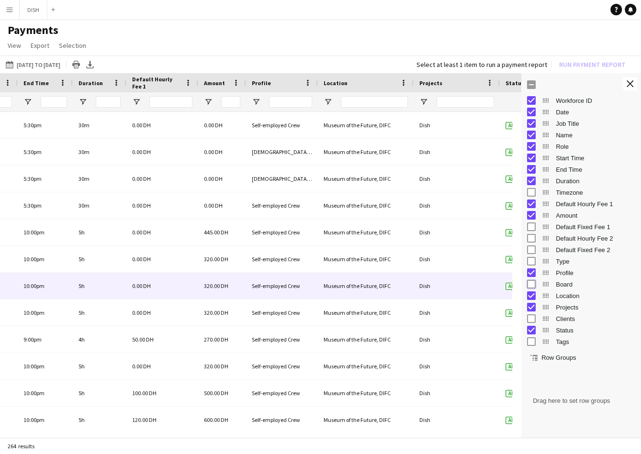
scroll to position [0, 359]
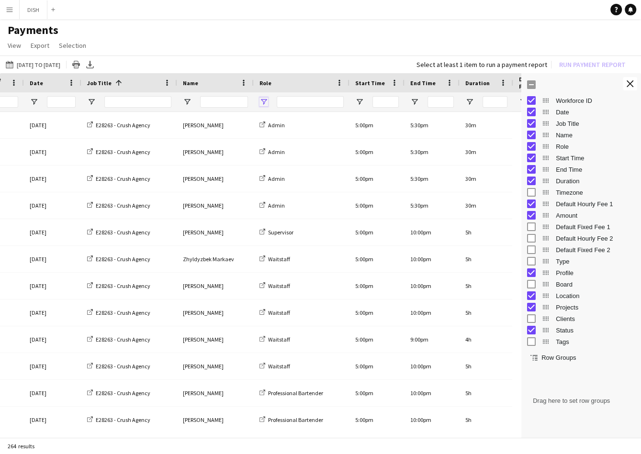
click at [261, 102] on span "Open Filter Menu" at bounding box center [263, 102] width 9 height 9
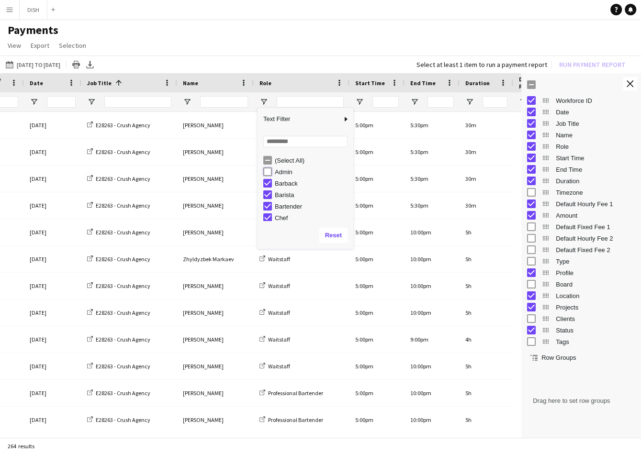
type input "**********"
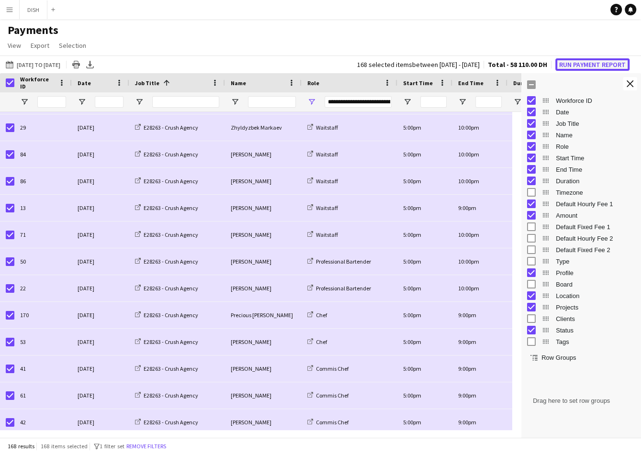
click at [595, 61] on button "Run Payment Report" at bounding box center [592, 64] width 74 height 12
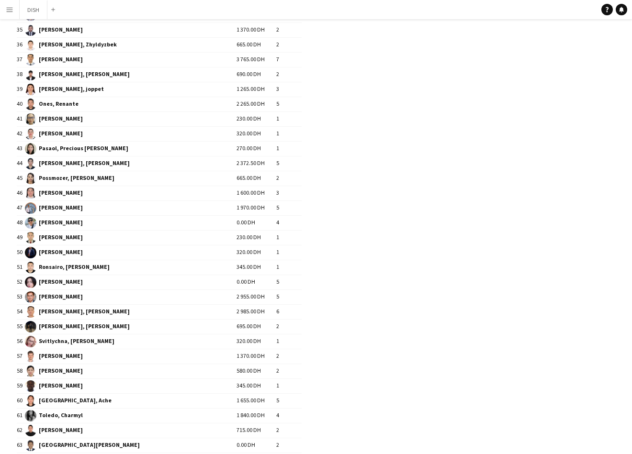
scroll to position [697, 0]
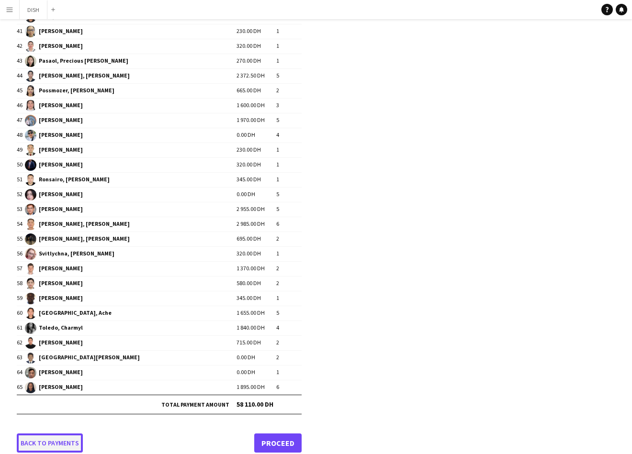
click at [64, 434] on link "Back to payments" at bounding box center [50, 443] width 66 height 19
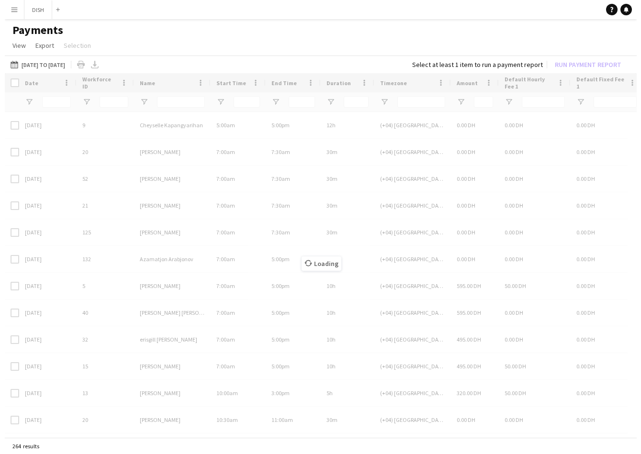
scroll to position [0, 0]
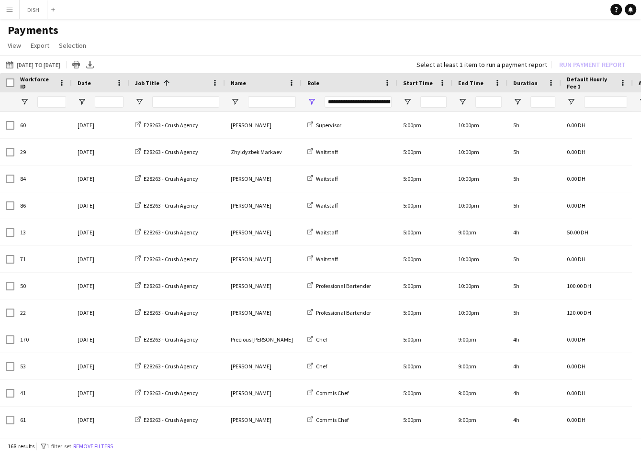
click at [10, 15] on button "Menu" at bounding box center [9, 9] width 19 height 19
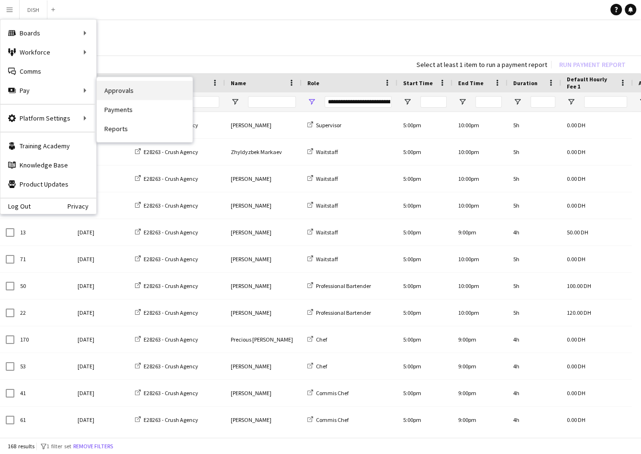
click at [134, 90] on link "Approvals" at bounding box center [145, 90] width 96 height 19
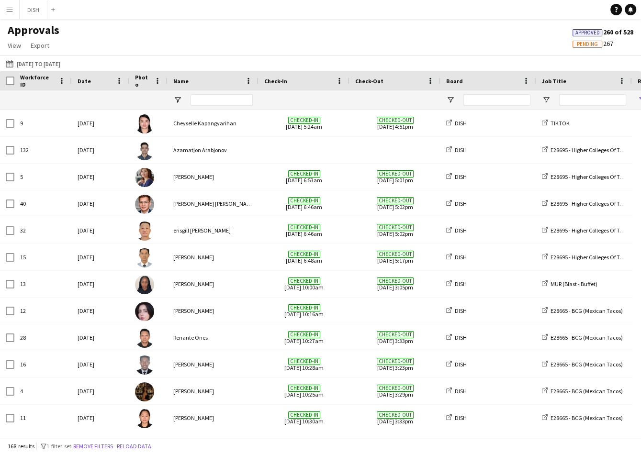
type input "**********"
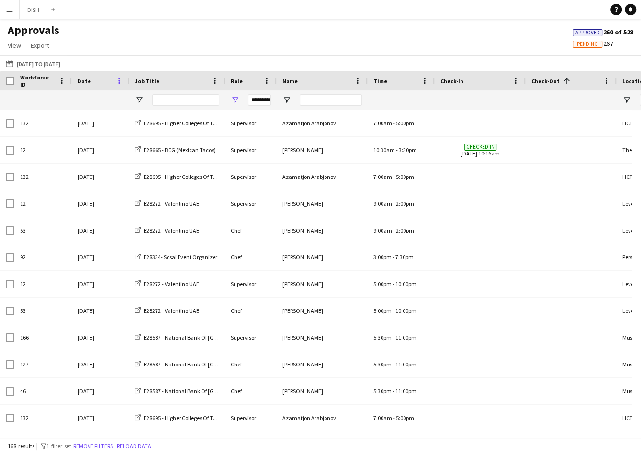
click at [116, 83] on span at bounding box center [119, 81] width 9 height 9
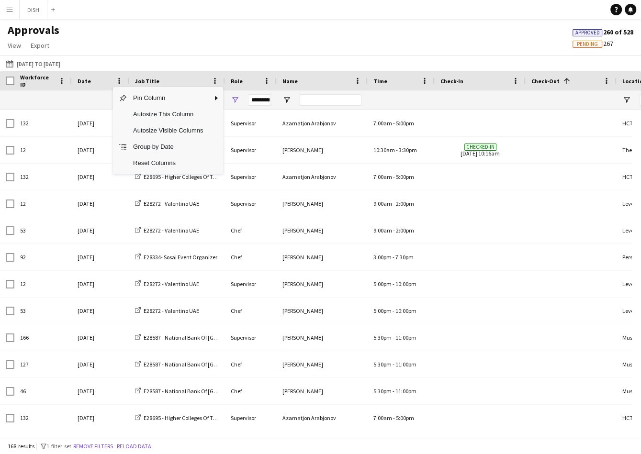
click at [190, 47] on div "Approvals View Customise view Customise filters Reset Filters Reset View Reset …" at bounding box center [320, 39] width 641 height 33
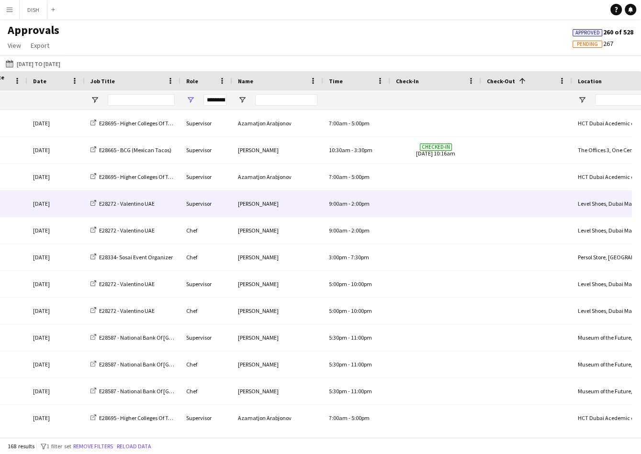
scroll to position [0, 48]
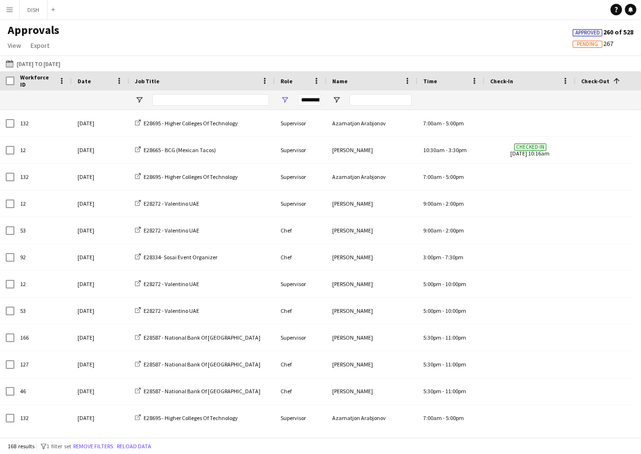
click at [263, 48] on div "Approvals View Customise view Customise filters Reset Filters Reset View Reset …" at bounding box center [320, 39] width 641 height 33
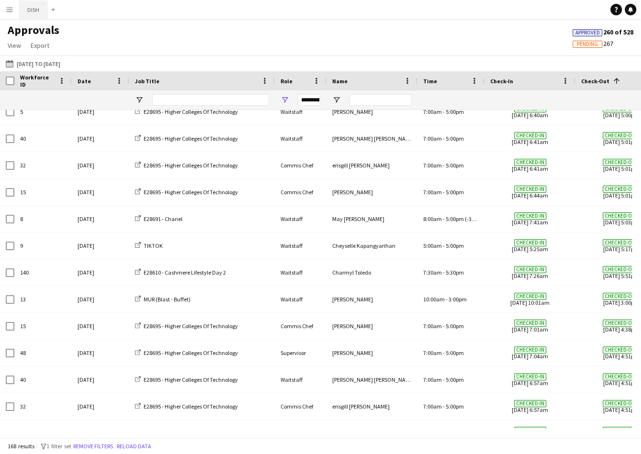
click at [35, 9] on button "DISH Close" at bounding box center [34, 9] width 28 height 19
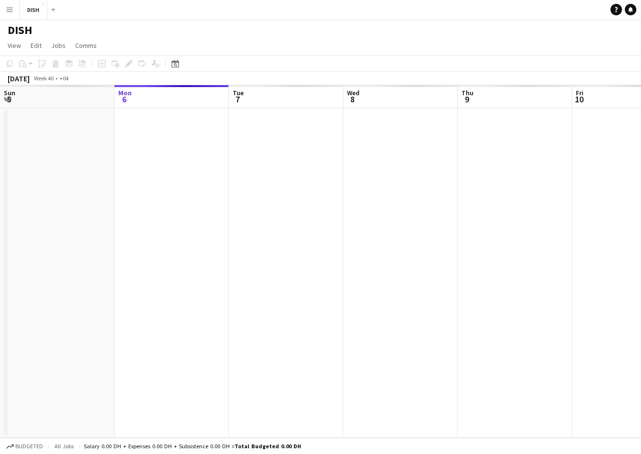
click at [12, 11] on app-icon "Menu" at bounding box center [10, 10] width 8 height 8
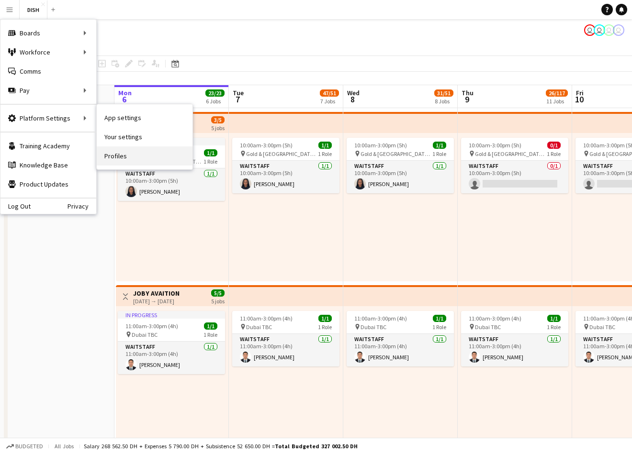
click at [127, 154] on link "Profiles" at bounding box center [145, 155] width 96 height 19
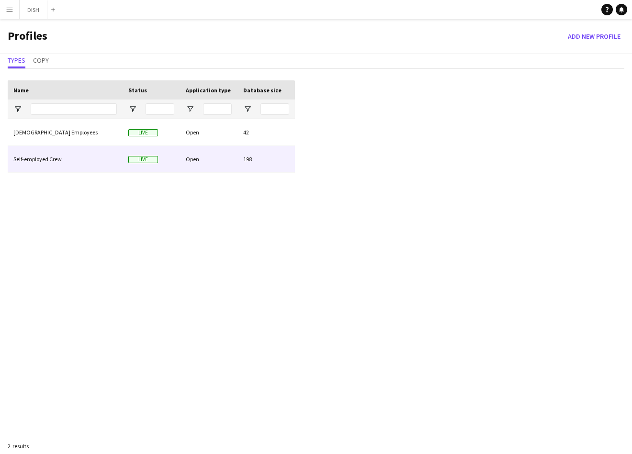
click at [105, 166] on div "Self-employed Crew" at bounding box center [65, 159] width 115 height 26
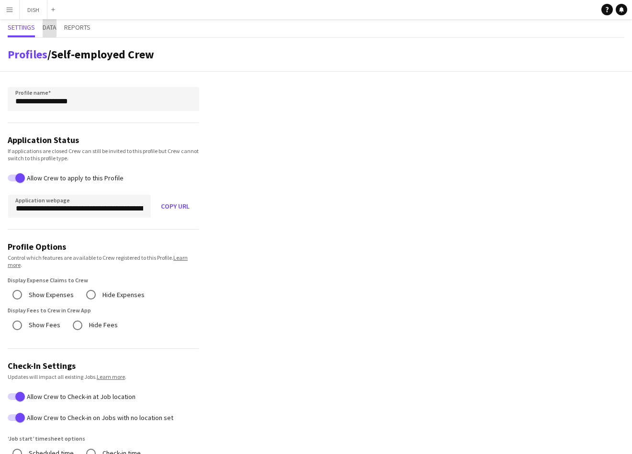
click at [55, 24] on span "Data" at bounding box center [50, 27] width 14 height 7
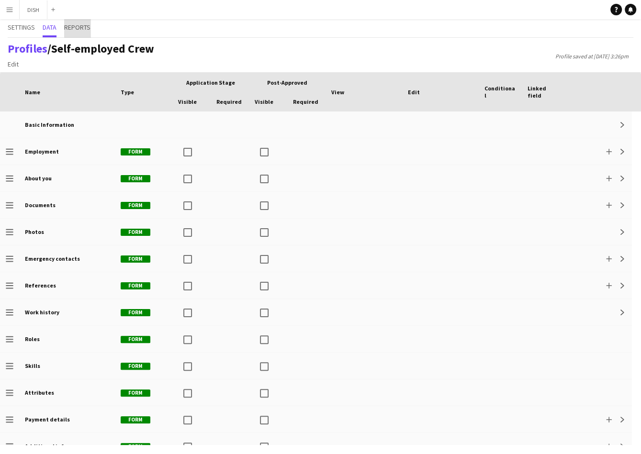
click at [80, 25] on span "Reports" at bounding box center [77, 27] width 26 height 7
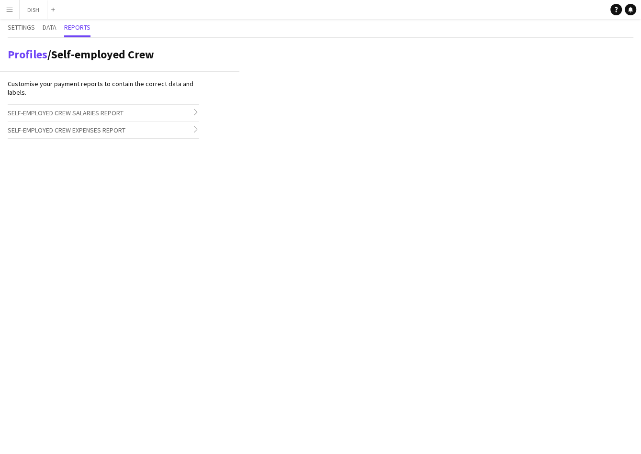
click at [98, 115] on span "Self-employed Crew Salaries Report" at bounding box center [66, 113] width 116 height 9
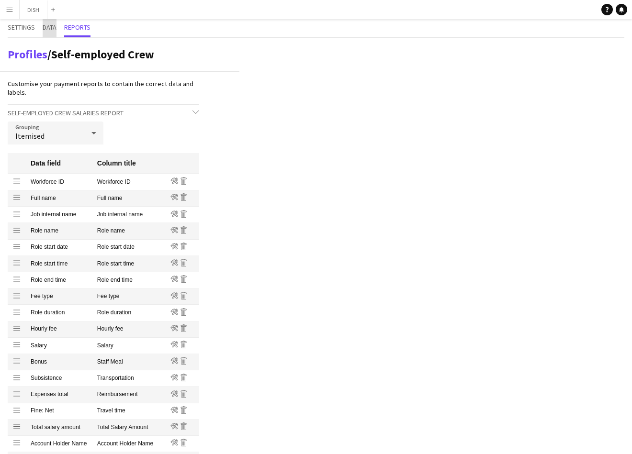
click at [54, 29] on span "Data" at bounding box center [50, 27] width 14 height 7
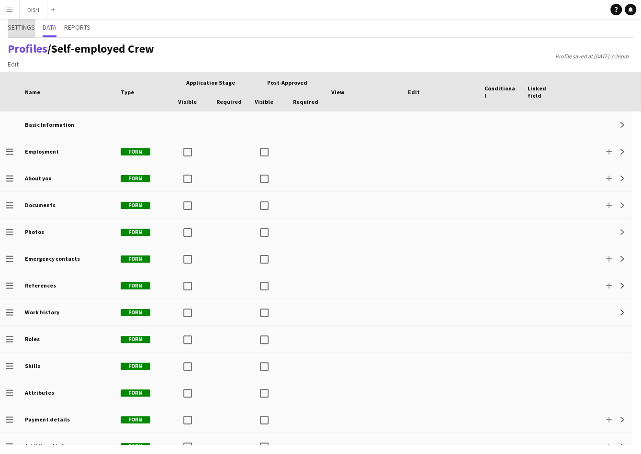
click at [33, 26] on span "Settings" at bounding box center [21, 27] width 27 height 7
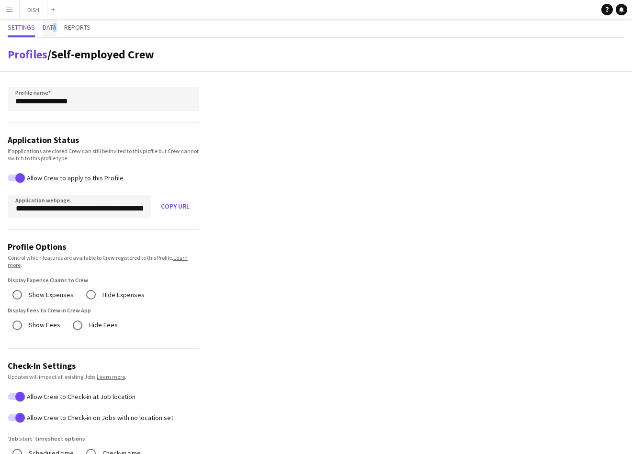
click at [56, 29] on span "Data" at bounding box center [50, 27] width 14 height 7
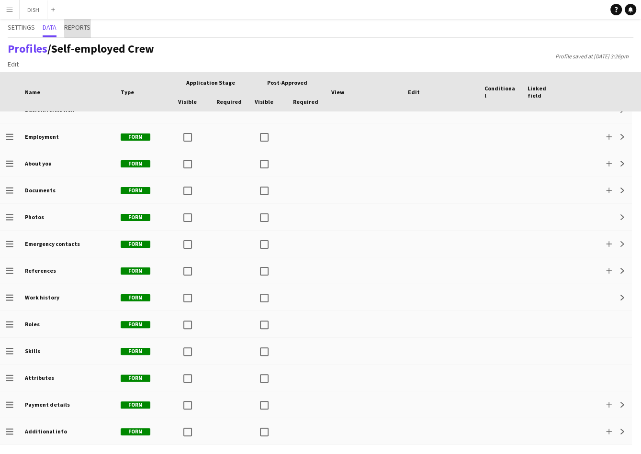
click at [82, 28] on span "Reports" at bounding box center [77, 27] width 26 height 7
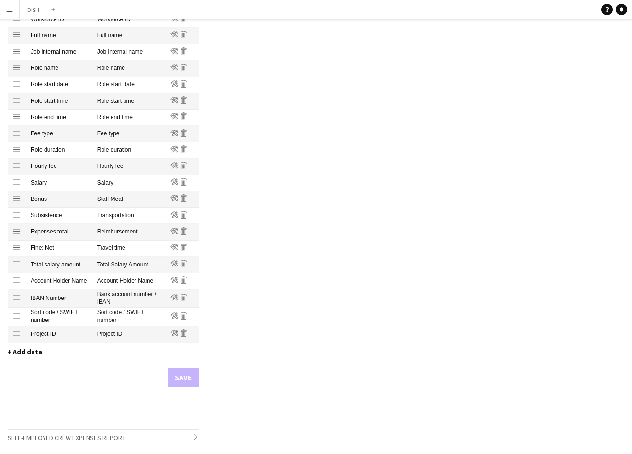
click at [29, 353] on span "+ Add data" at bounding box center [25, 351] width 34 height 9
click at [349, 315] on div "Profiles / Self-employed Crew Customise your payment reports to contain the cor…" at bounding box center [316, 164] width 632 height 579
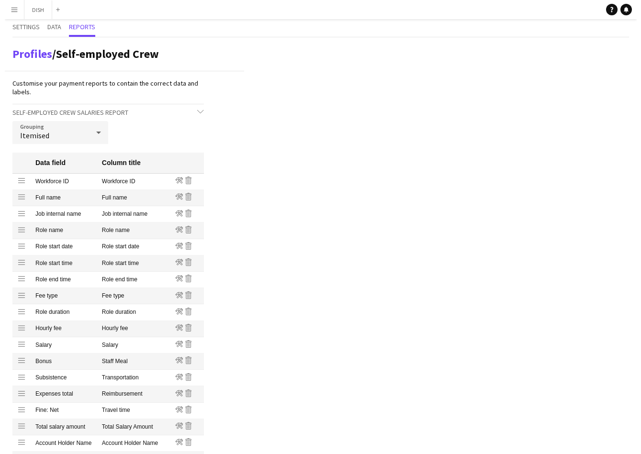
scroll to position [0, 0]
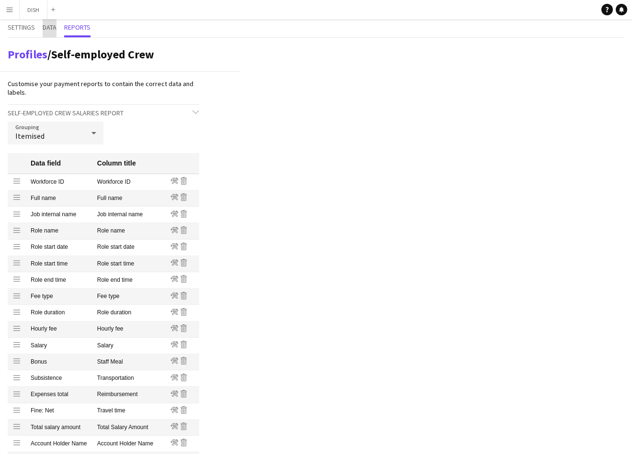
click at [56, 25] on span "Data" at bounding box center [50, 27] width 14 height 7
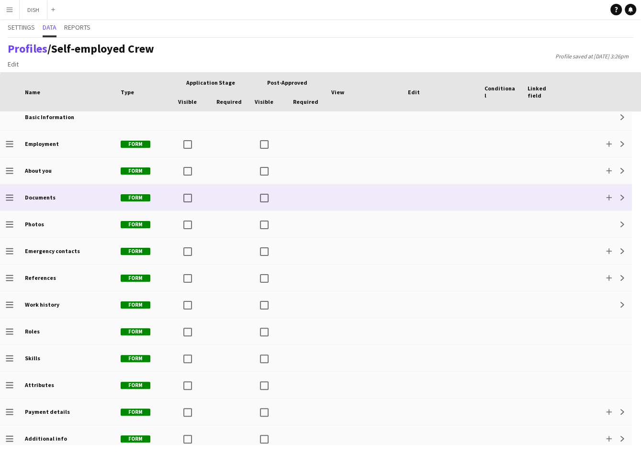
scroll to position [15, 0]
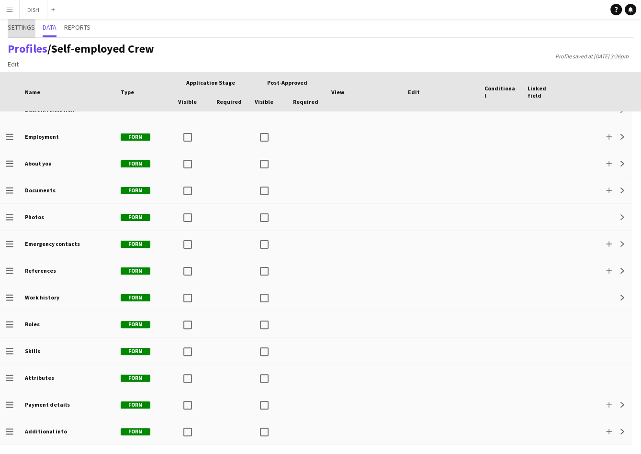
click at [19, 26] on span "Settings" at bounding box center [21, 27] width 27 height 7
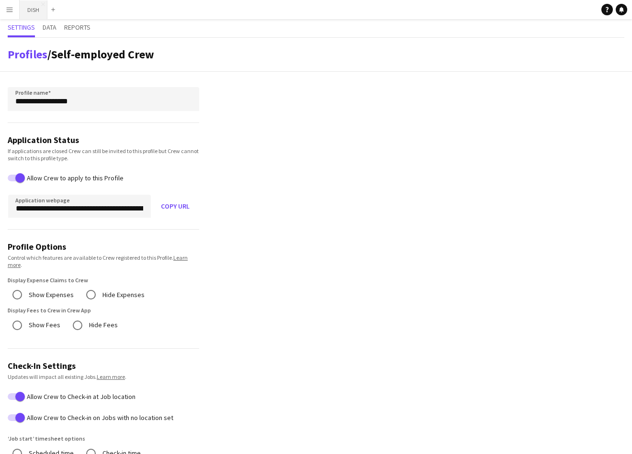
click at [27, 11] on button "DISH Close" at bounding box center [34, 9] width 28 height 19
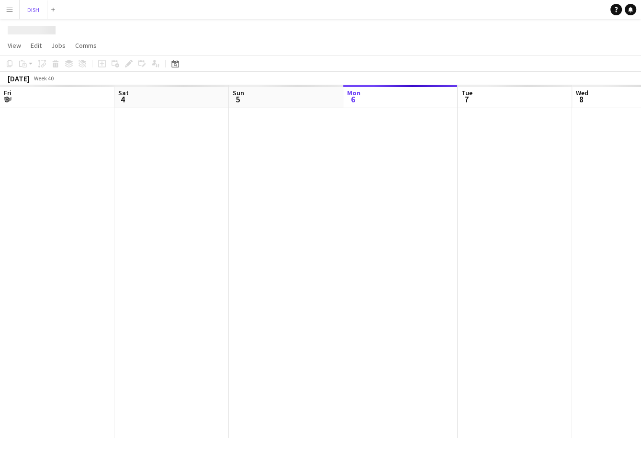
scroll to position [0, 229]
click at [3, 10] on button "Menu" at bounding box center [9, 9] width 19 height 19
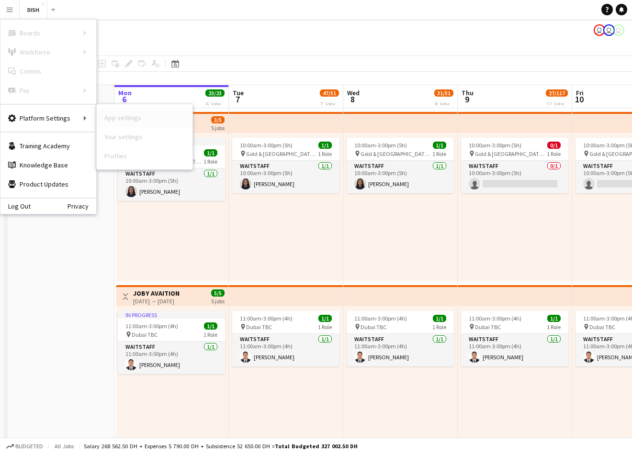
click at [132, 115] on link "App settings" at bounding box center [145, 117] width 96 height 19
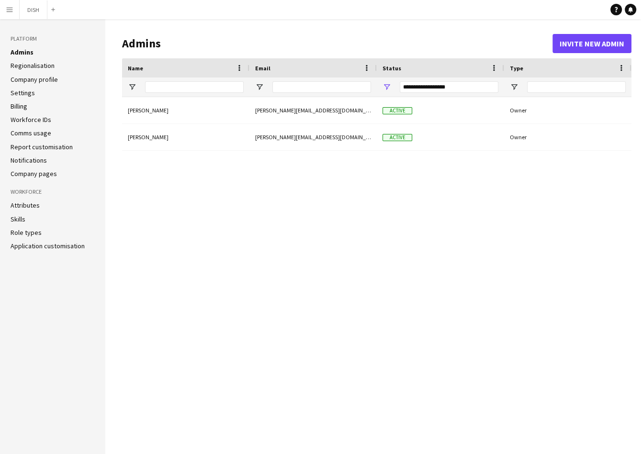
click at [66, 64] on li "Regionalisation" at bounding box center [53, 65] width 84 height 9
click at [48, 64] on link "Regionalisation" at bounding box center [33, 65] width 44 height 9
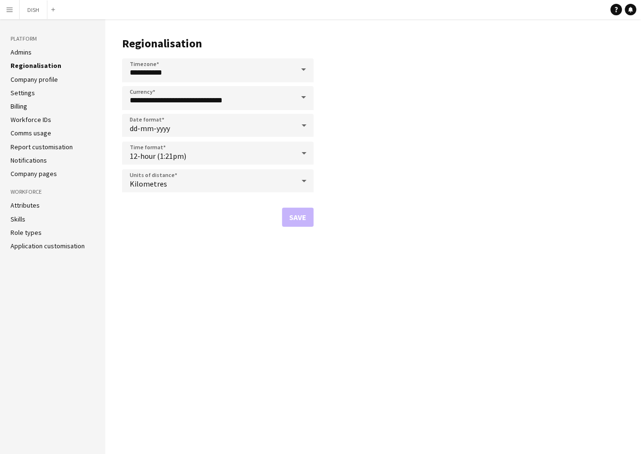
click at [41, 79] on link "Company profile" at bounding box center [34, 79] width 47 height 9
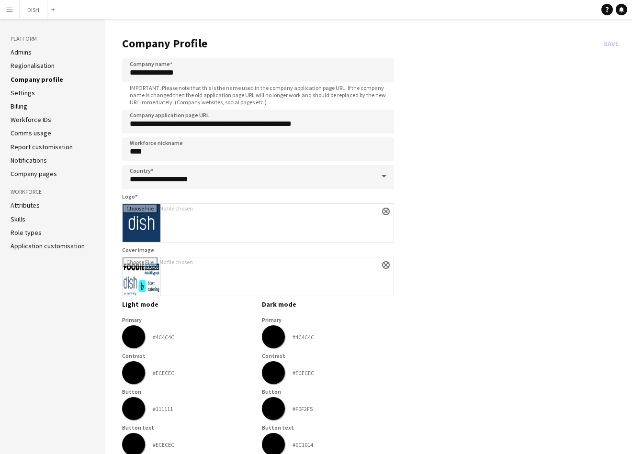
click at [30, 95] on link "Settings" at bounding box center [23, 93] width 24 height 9
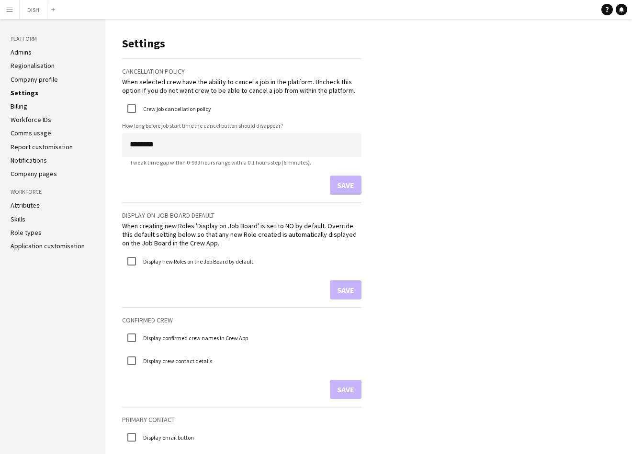
click at [22, 103] on link "Billing" at bounding box center [19, 106] width 17 height 9
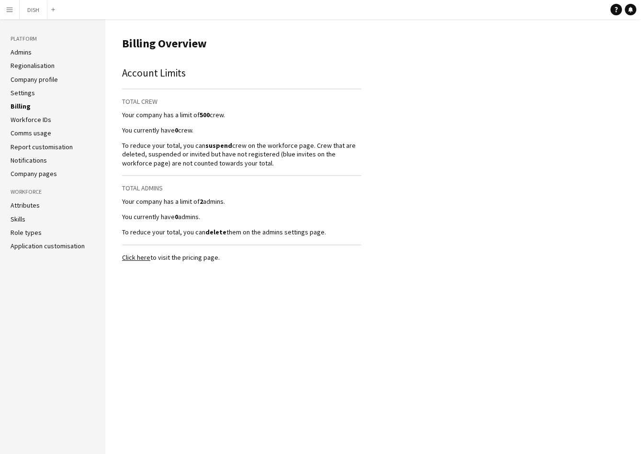
click at [22, 117] on link "Workforce IDs" at bounding box center [31, 119] width 41 height 9
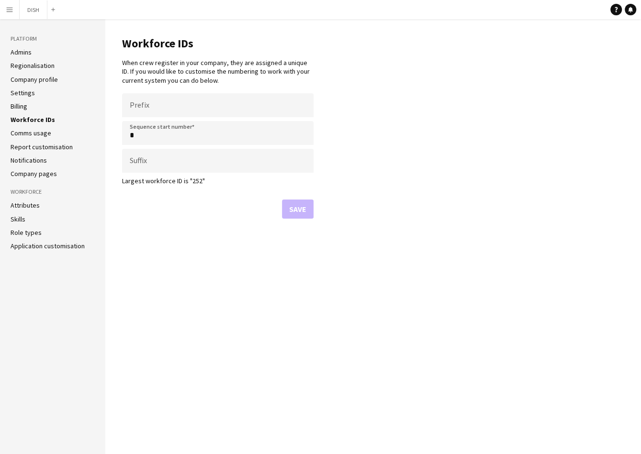
click at [22, 133] on link "Comms usage" at bounding box center [31, 133] width 41 height 9
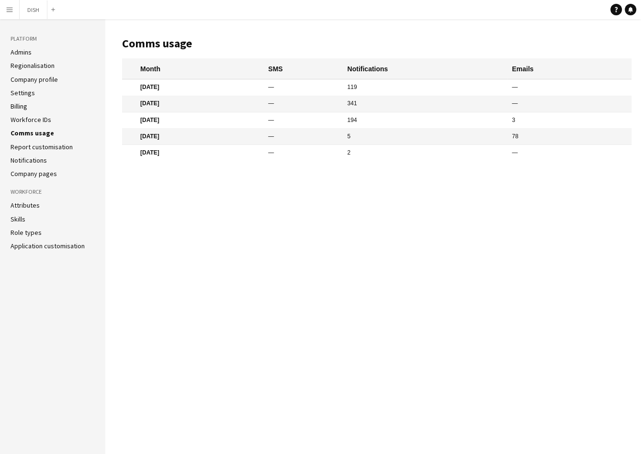
click at [29, 146] on link "Report customisation" at bounding box center [42, 147] width 62 height 9
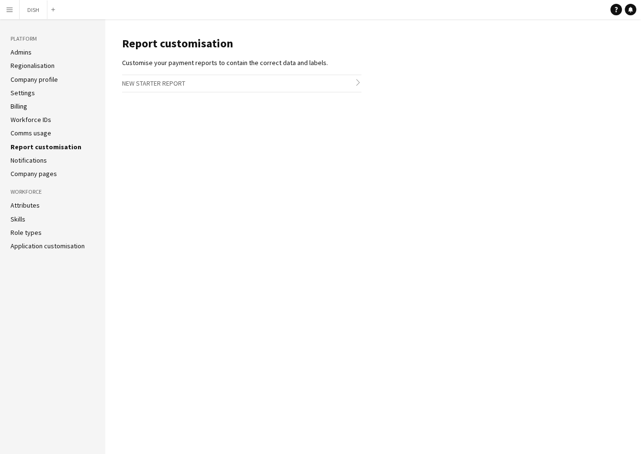
click at [32, 157] on link "Notifications" at bounding box center [29, 160] width 36 height 9
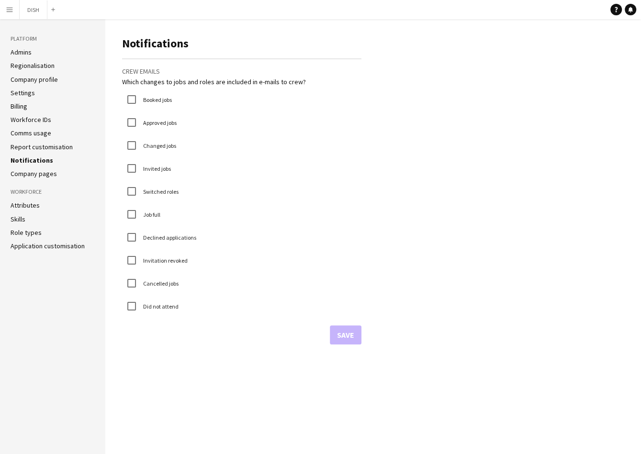
click at [39, 176] on link "Company pages" at bounding box center [34, 173] width 46 height 9
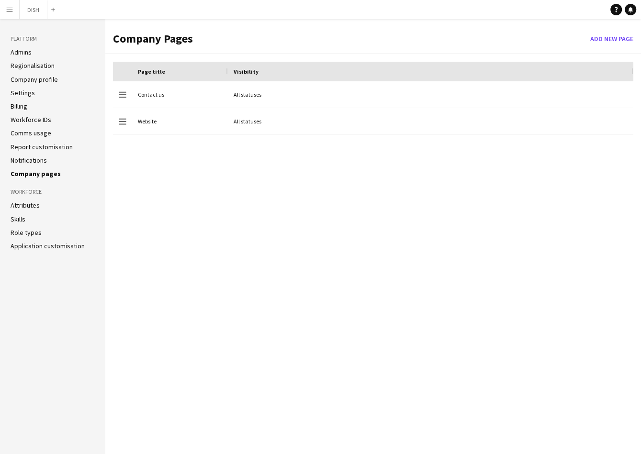
click at [36, 161] on link "Notifications" at bounding box center [29, 160] width 36 height 9
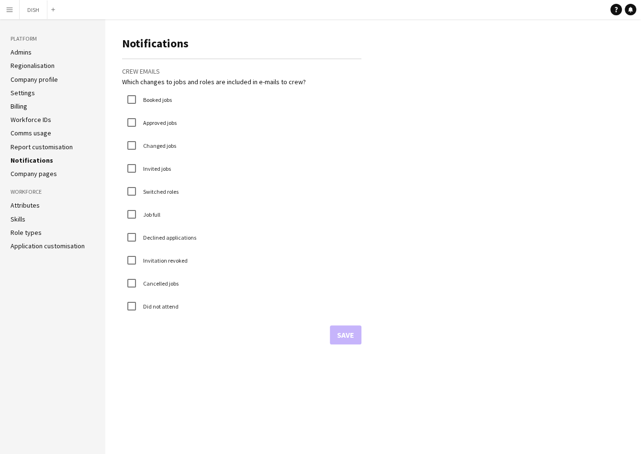
click at [11, 8] on app-icon "Menu" at bounding box center [10, 10] width 8 height 8
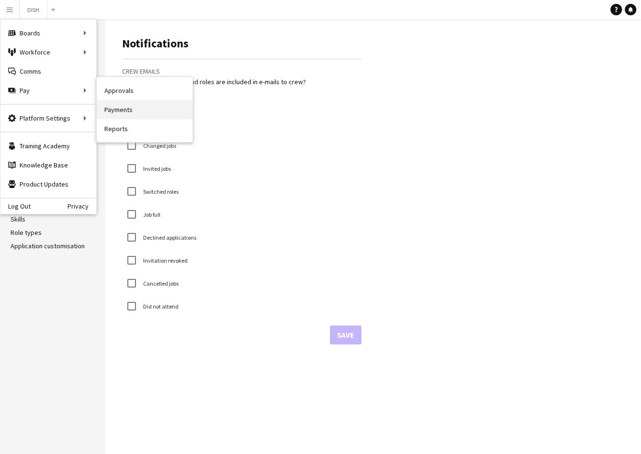
click at [126, 111] on link "Payments" at bounding box center [145, 109] width 96 height 19
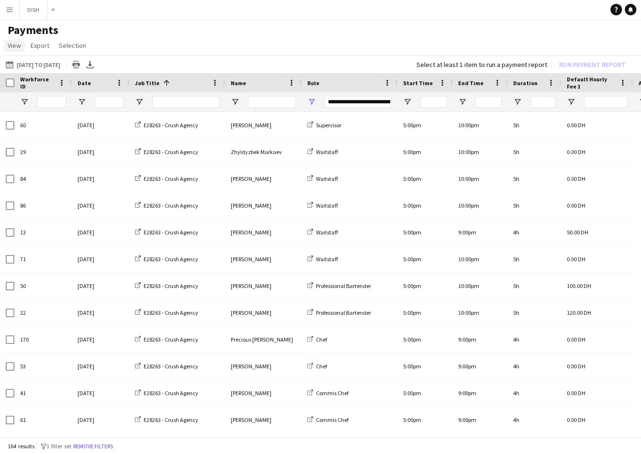
click at [11, 49] on span "View" at bounding box center [14, 45] width 13 height 9
click at [44, 68] on span "Customise view" at bounding box center [34, 66] width 45 height 9
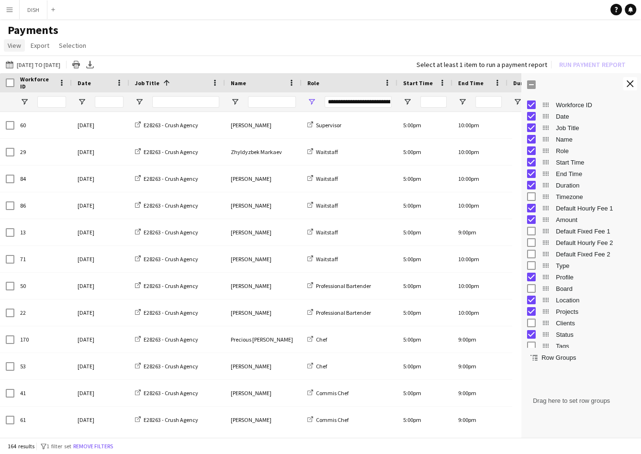
click at [13, 48] on span "View" at bounding box center [14, 45] width 13 height 9
click at [13, 7] on button "Menu" at bounding box center [9, 9] width 19 height 19
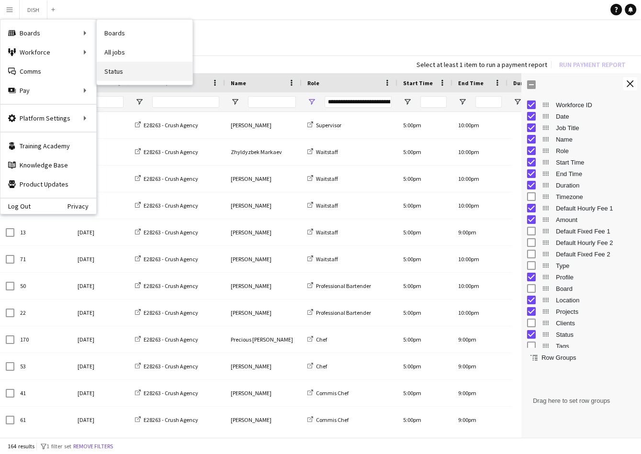
click at [129, 74] on link "Status" at bounding box center [145, 71] width 96 height 19
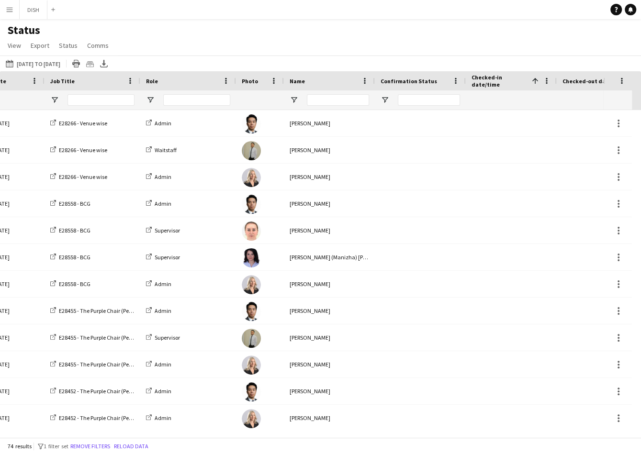
scroll to position [0, 32]
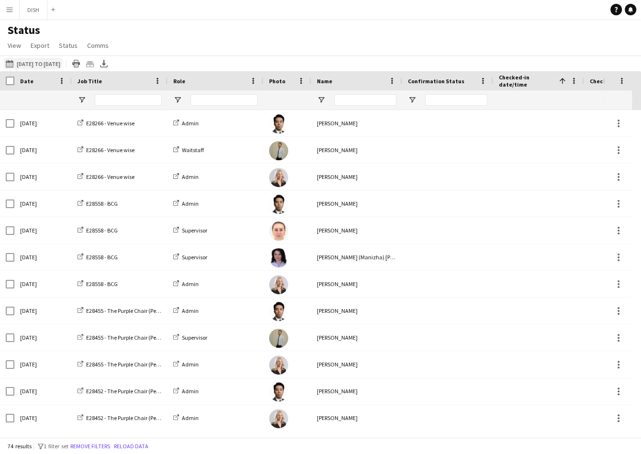
click at [28, 64] on button "06-10-2025 to 12-10-2025 08-09-2025 to 14-09-2025" at bounding box center [33, 63] width 58 height 11
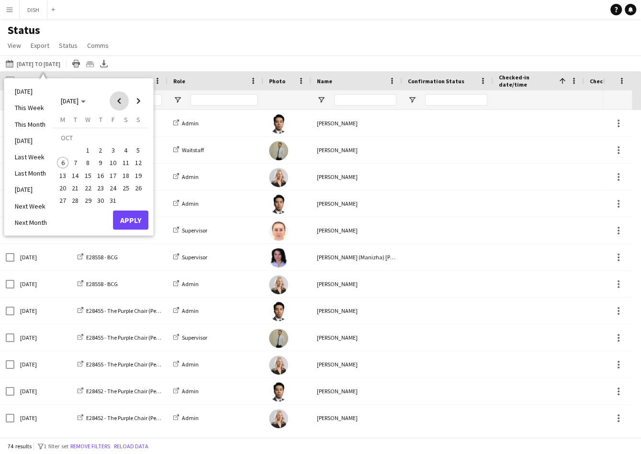
click at [123, 98] on span "Previous month" at bounding box center [119, 100] width 19 height 19
click at [63, 162] on span "8" at bounding box center [62, 162] width 11 height 11
click at [62, 175] on span "15" at bounding box center [62, 175] width 11 height 11
click at [63, 163] on span "8" at bounding box center [62, 162] width 11 height 11
click at [64, 163] on span "8" at bounding box center [62, 162] width 11 height 11
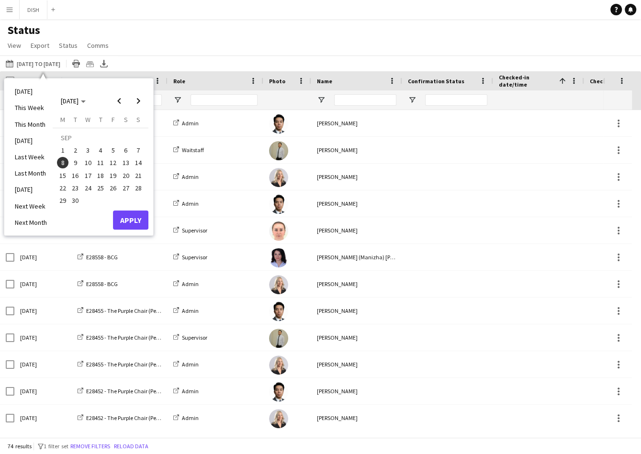
click at [62, 174] on span "15" at bounding box center [62, 175] width 11 height 11
click at [139, 178] on span "21" at bounding box center [138, 175] width 11 height 11
click at [132, 218] on button "Apply" at bounding box center [130, 220] width 35 height 19
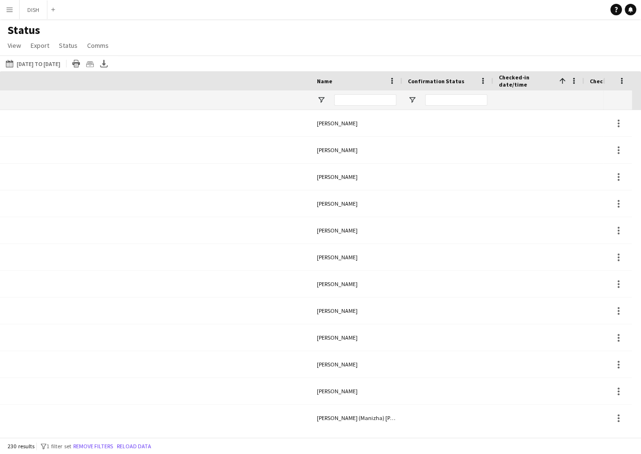
scroll to position [0, 415]
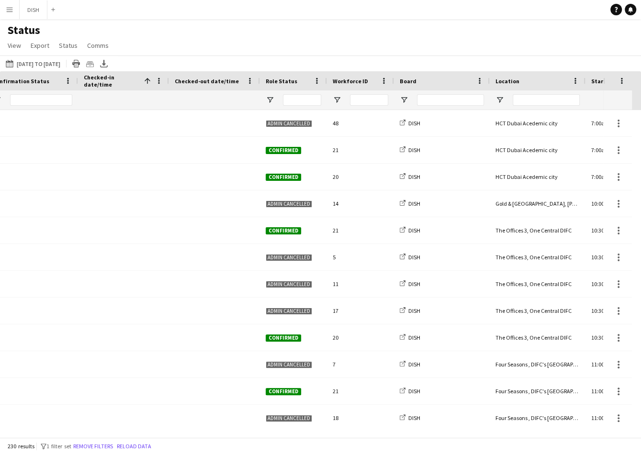
drag, startPoint x: 0, startPoint y: 0, endPoint x: 265, endPoint y: 94, distance: 280.9
click at [265, 94] on div at bounding box center [293, 99] width 67 height 19
click at [268, 98] on span "Open Filter Menu" at bounding box center [270, 100] width 9 height 9
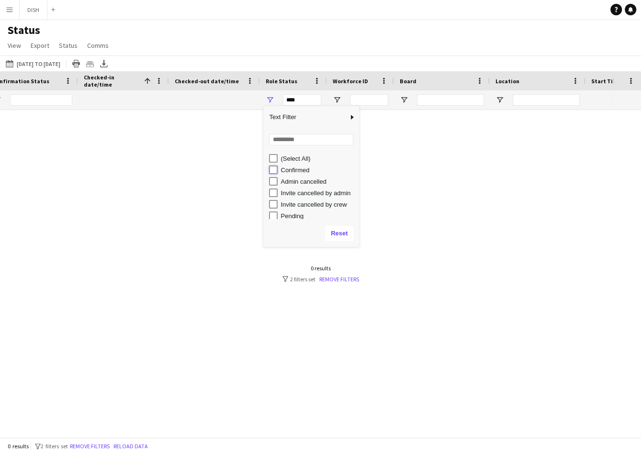
type input "**********"
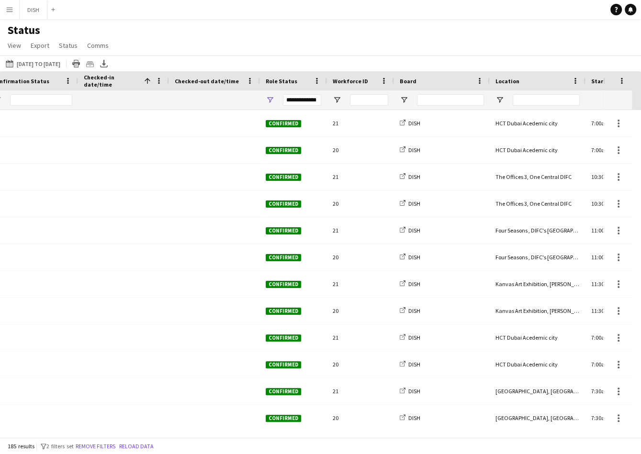
drag, startPoint x: 293, startPoint y: 438, endPoint x: 282, endPoint y: 439, distance: 10.5
click at [282, 439] on div "185 results filter-1 2 filters set Remove filters Reload data" at bounding box center [320, 446] width 641 height 16
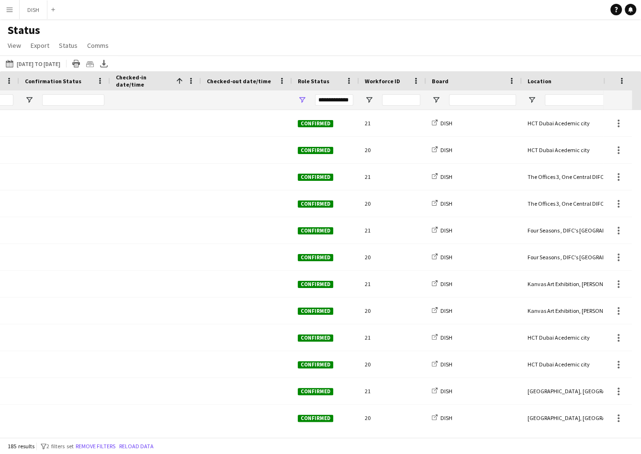
scroll to position [0, 0]
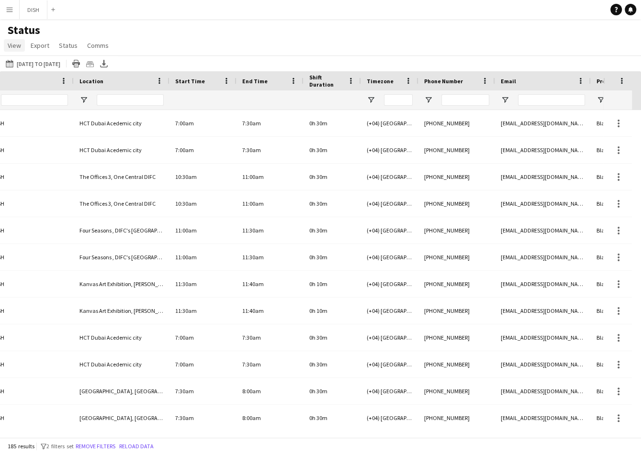
click at [19, 45] on span "View" at bounding box center [14, 45] width 13 height 9
click at [31, 89] on link "Customise view" at bounding box center [37, 94] width 67 height 20
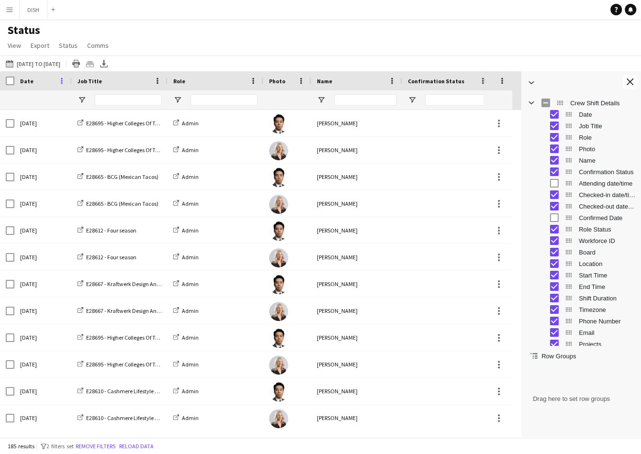
click at [61, 81] on span at bounding box center [61, 81] width 9 height 9
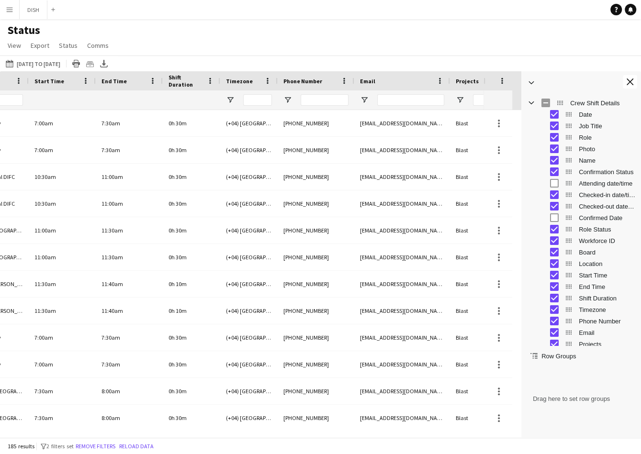
click at [582, 117] on span "Date" at bounding box center [607, 114] width 56 height 7
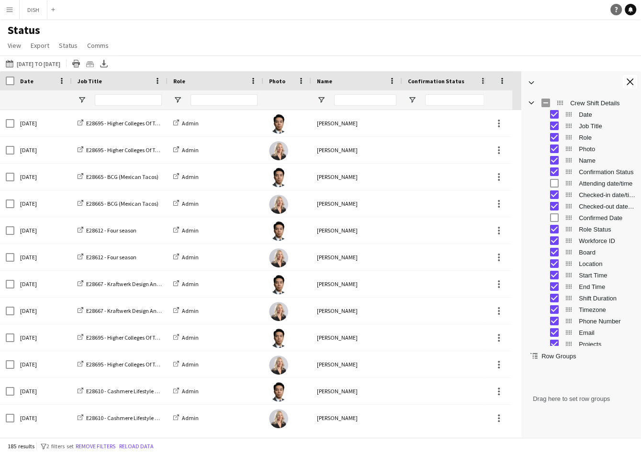
click at [612, 10] on link "Help" at bounding box center [615, 9] width 11 height 11
click at [96, 64] on div "Crew files as ZIP" at bounding box center [89, 63] width 11 height 11
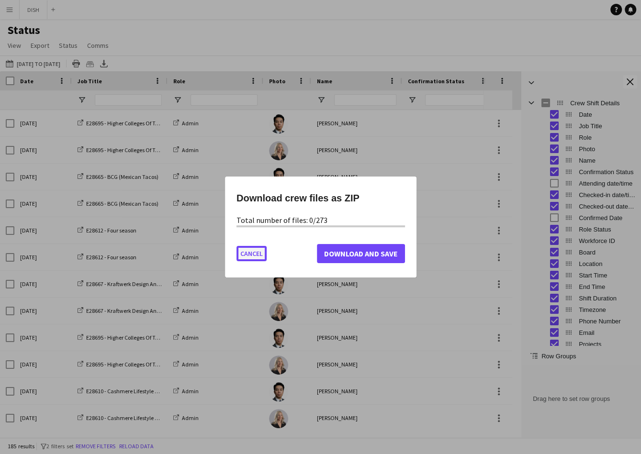
click at [254, 254] on button "Cancel" at bounding box center [251, 253] width 30 height 15
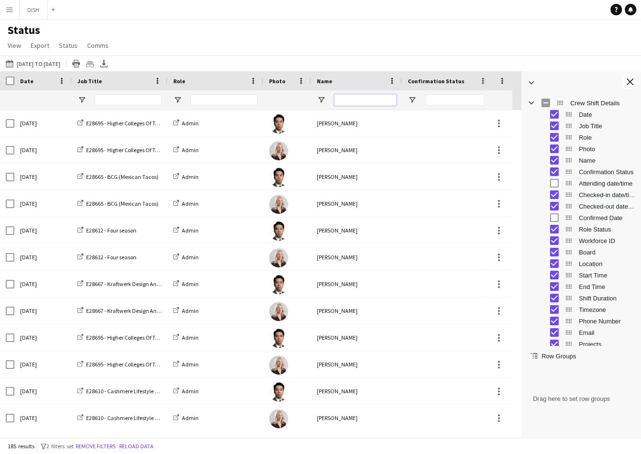
click at [354, 104] on input "Name Filter Input" at bounding box center [365, 99] width 62 height 11
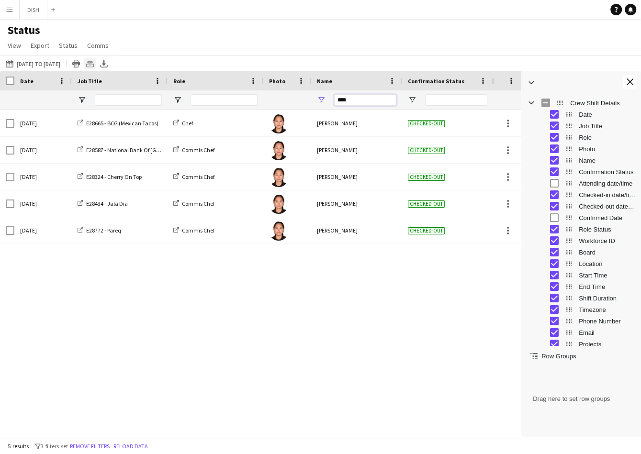
type input "****"
click at [94, 64] on icon "Crew files as ZIP" at bounding box center [90, 64] width 8 height 8
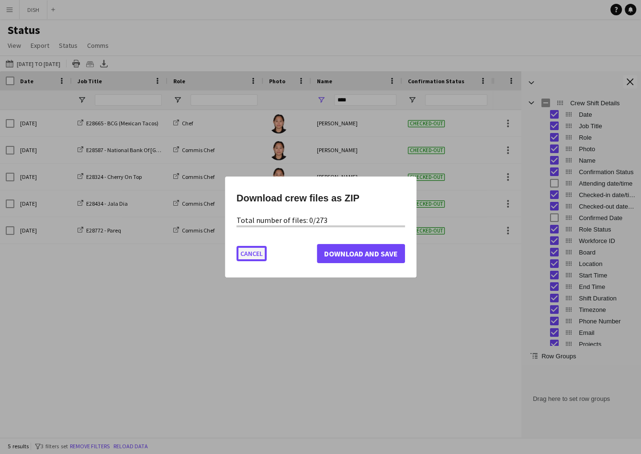
click at [249, 251] on button "Cancel" at bounding box center [251, 253] width 30 height 15
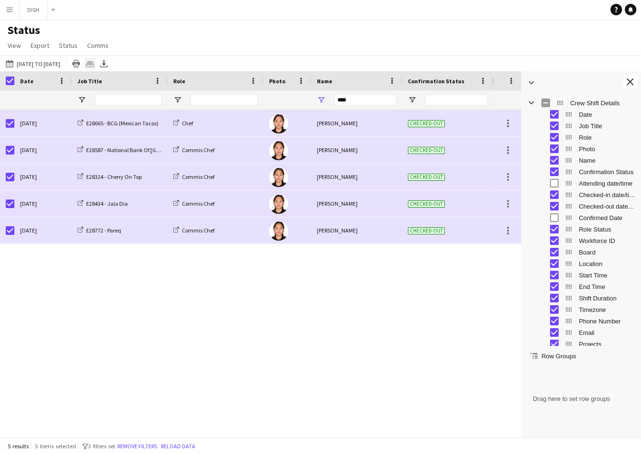
click at [94, 65] on icon "Crew files as ZIP" at bounding box center [90, 64] width 8 height 8
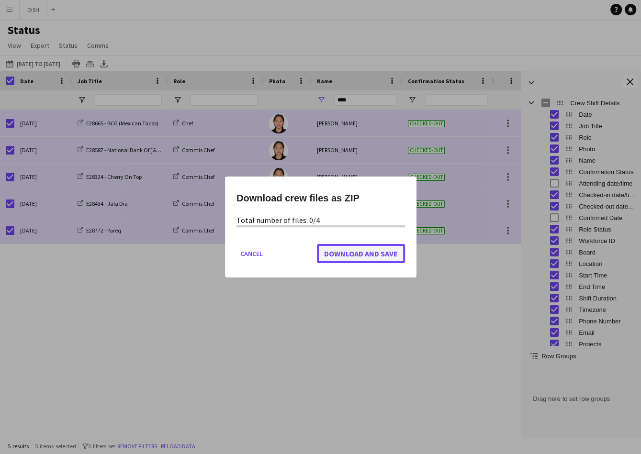
click at [334, 256] on span "Download and Save" at bounding box center [361, 254] width 74 height 10
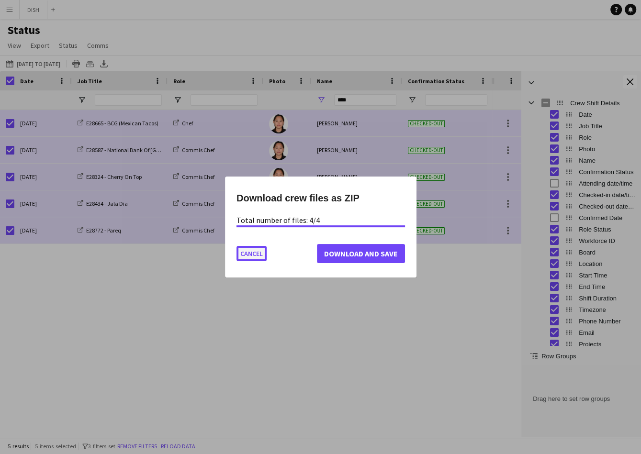
click at [259, 255] on button "Cancel" at bounding box center [251, 253] width 30 height 15
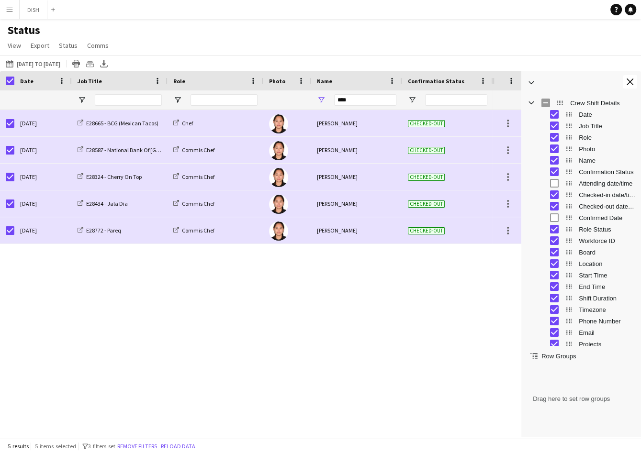
click at [15, 15] on button "Menu" at bounding box center [9, 9] width 19 height 19
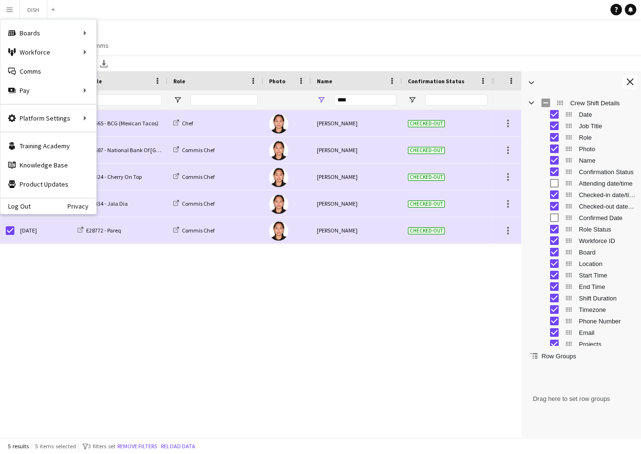
click at [56, 128] on div "Platform Settings Platform Settings App settings Your settings Profiles" at bounding box center [48, 118] width 96 height 28
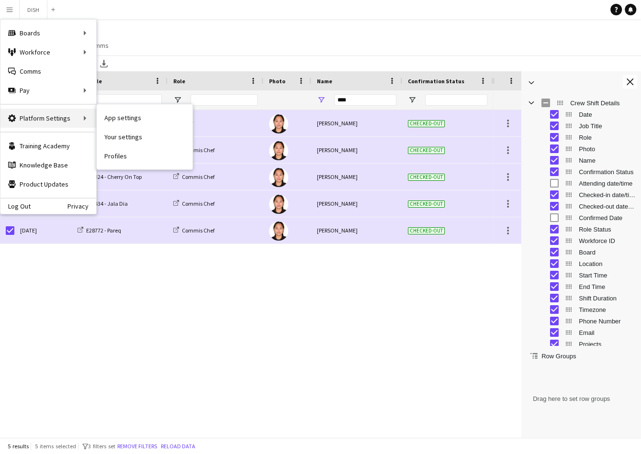
click at [56, 122] on div "Platform Settings Platform Settings" at bounding box center [48, 118] width 96 height 19
click at [123, 139] on link "Your settings" at bounding box center [145, 136] width 96 height 19
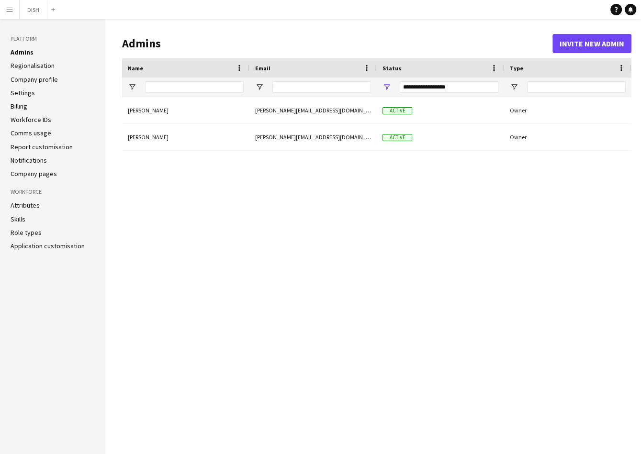
click at [33, 67] on link "Regionalisation" at bounding box center [33, 65] width 44 height 9
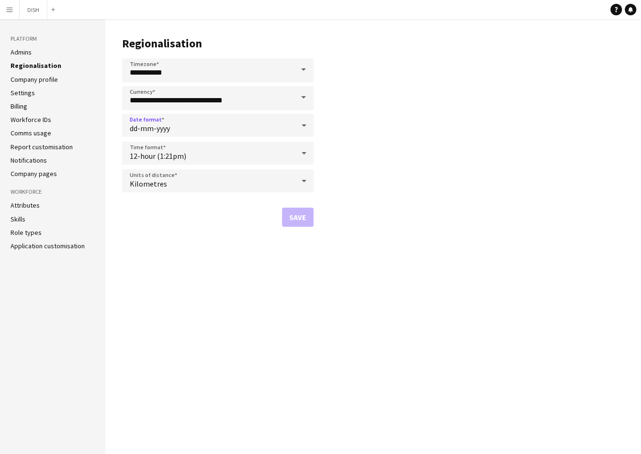
click at [200, 122] on div "dd-mm-yyyy" at bounding box center [208, 125] width 172 height 23
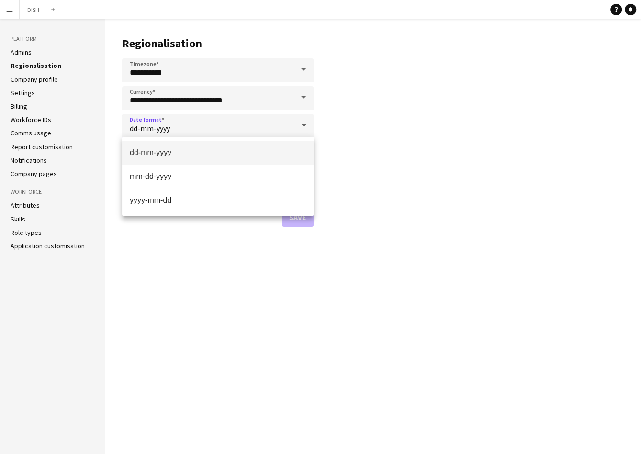
click at [357, 98] on div at bounding box center [320, 227] width 641 height 454
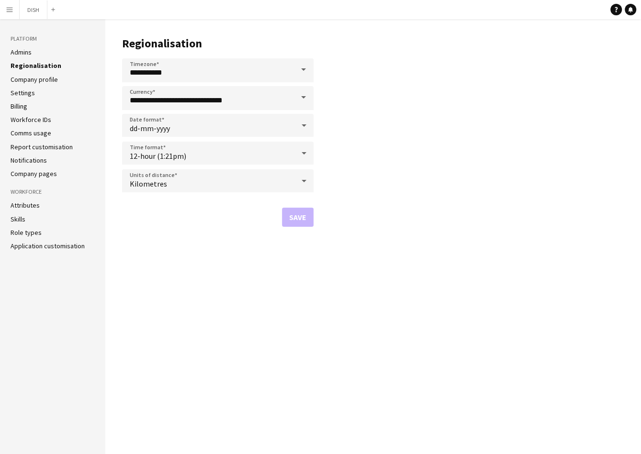
click at [302, 72] on span at bounding box center [303, 69] width 20 height 23
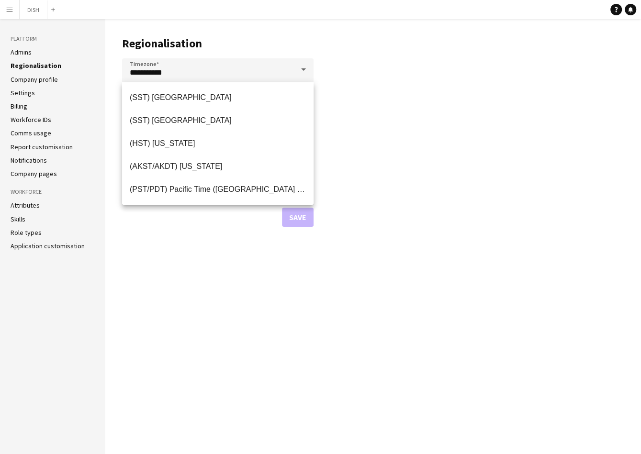
click at [370, 62] on main "**********" at bounding box center [372, 236] width 535 height 435
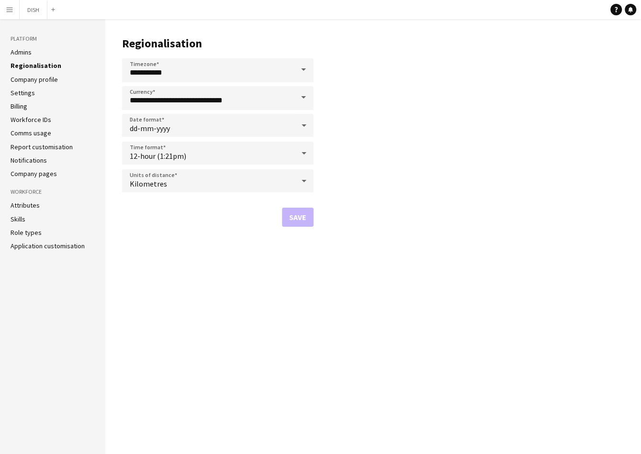
click at [78, 243] on link "Application customisation" at bounding box center [48, 246] width 74 height 9
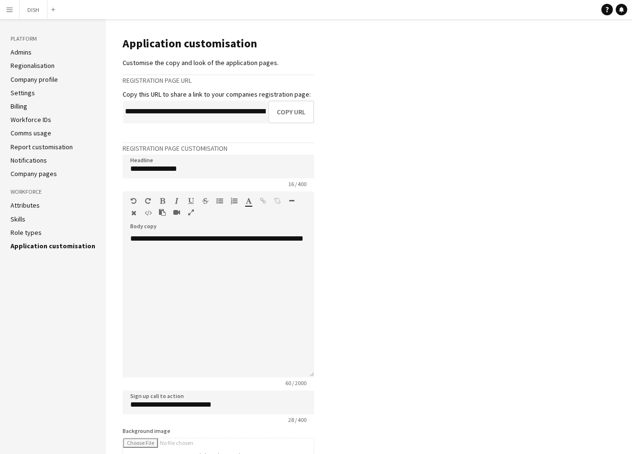
click at [33, 40] on h3 "Platform" at bounding box center [53, 38] width 85 height 9
click at [25, 48] on link "Admins" at bounding box center [21, 52] width 21 height 9
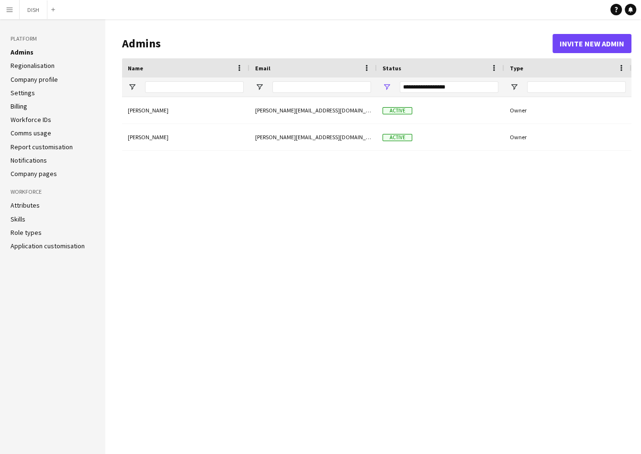
click at [9, 11] on app-icon "Menu" at bounding box center [10, 10] width 8 height 8
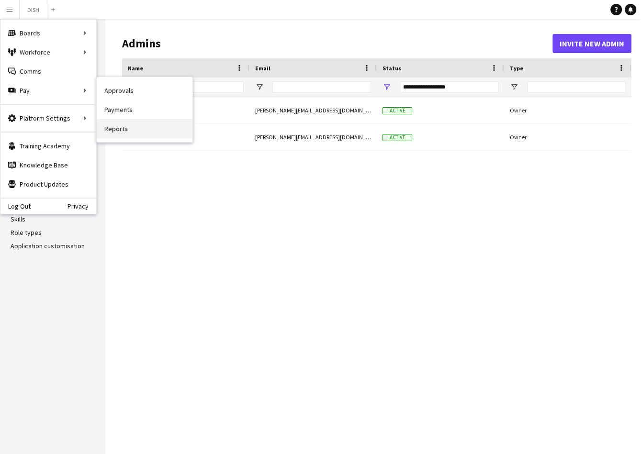
click at [144, 124] on link "Reports" at bounding box center [145, 128] width 96 height 19
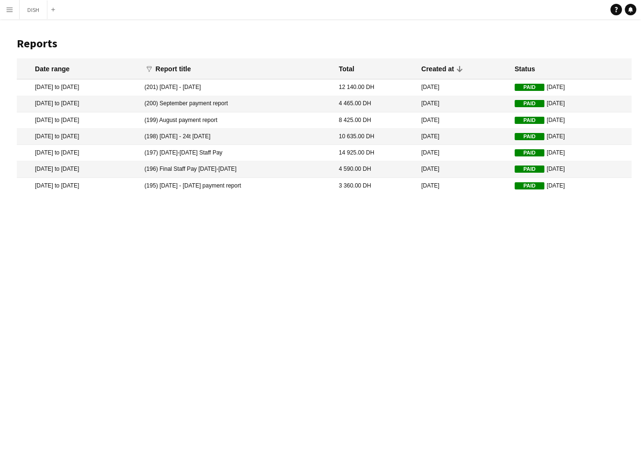
click at [13, 6] on app-icon "Menu" at bounding box center [10, 10] width 8 height 8
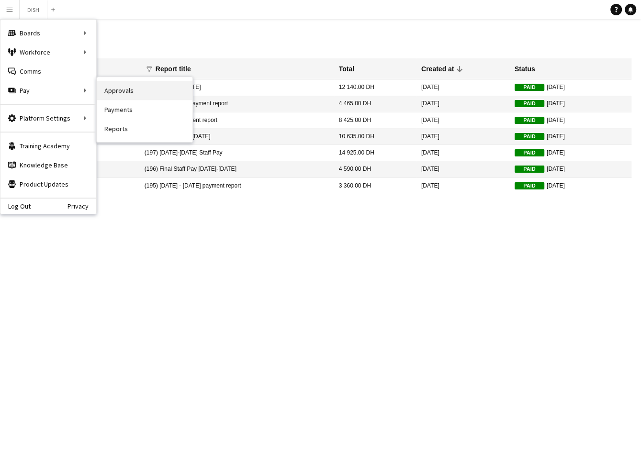
click at [117, 91] on link "Approvals" at bounding box center [145, 90] width 96 height 19
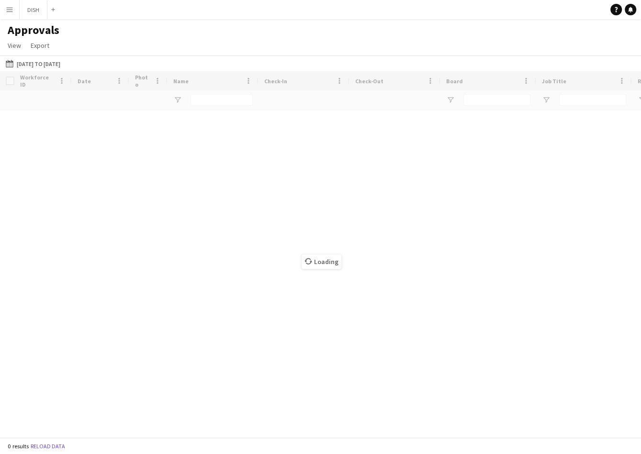
click at [465, 52] on div "Approvals View Customise view Customise filters Reset Filters Reset View Reset …" at bounding box center [320, 39] width 641 height 33
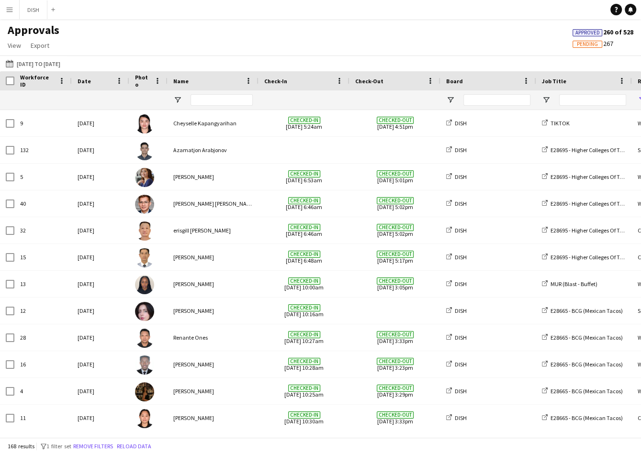
type input "**********"
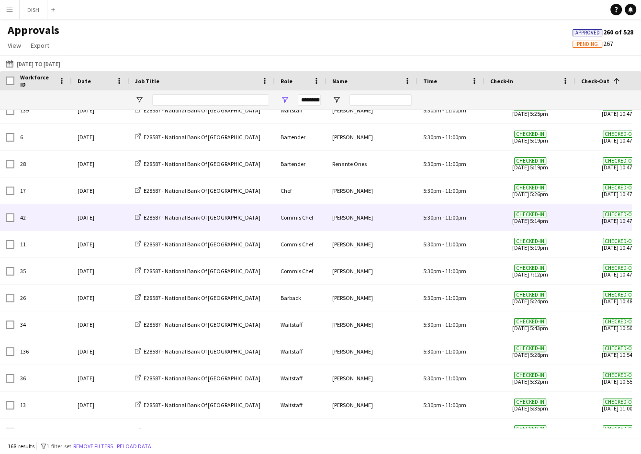
scroll to position [1784, 0]
